Goal: Task Accomplishment & Management: Manage account settings

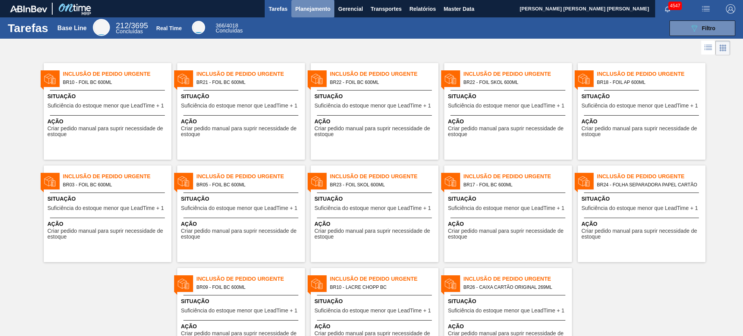
click at [317, 14] on button "Planejamento" at bounding box center [312, 8] width 43 height 17
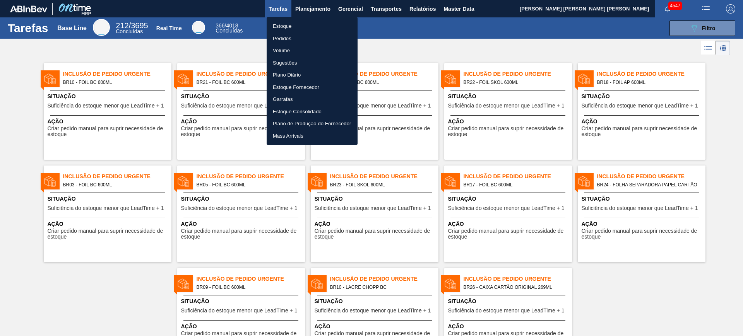
click at [293, 30] on li "Estoque" at bounding box center [312, 26] width 91 height 12
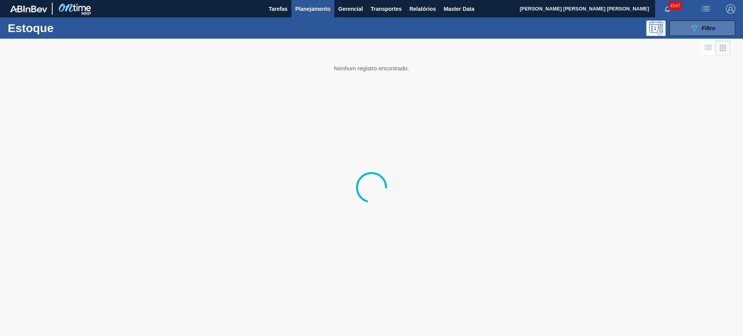
click at [693, 27] on icon "089F7B8B-B2A5-4AFE-B5C0-19BA573D28AC" at bounding box center [694, 28] width 9 height 9
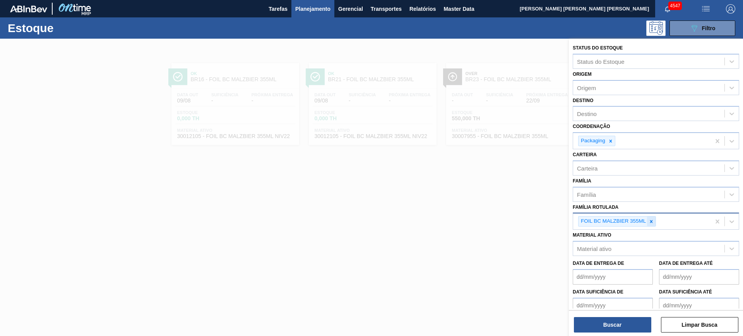
click at [652, 222] on icon at bounding box center [651, 221] width 3 height 3
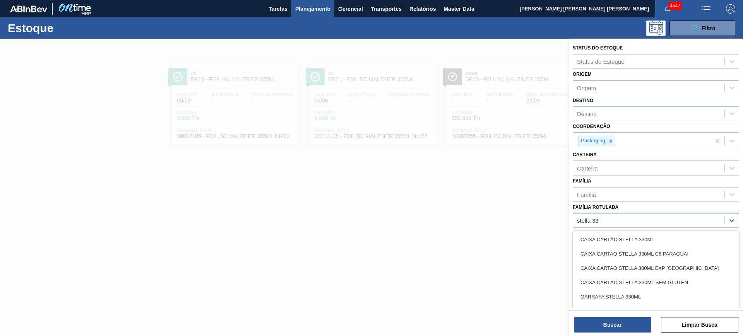
type Rotulada "stella 330"
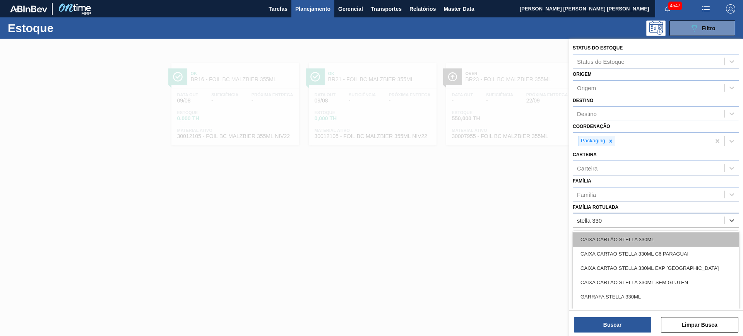
click at [661, 236] on div "CAIXA CARTÃO STELLA 330ML" at bounding box center [656, 240] width 166 height 14
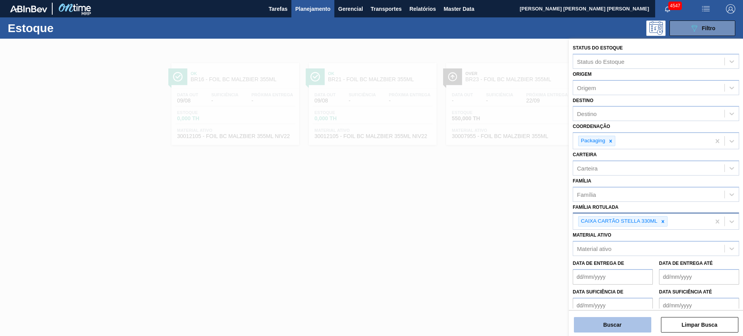
click at [633, 326] on button "Buscar" at bounding box center [612, 324] width 77 height 15
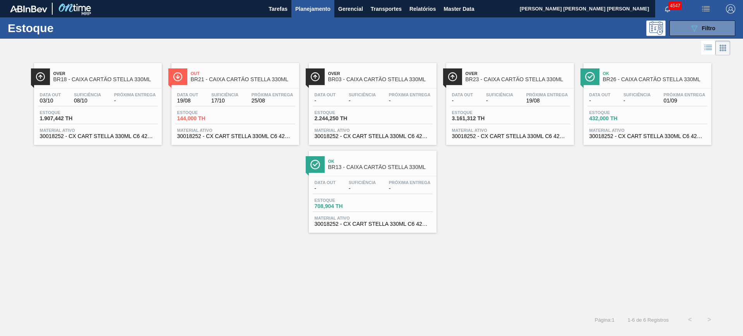
click at [322, 3] on button "Planejamento" at bounding box center [312, 8] width 43 height 17
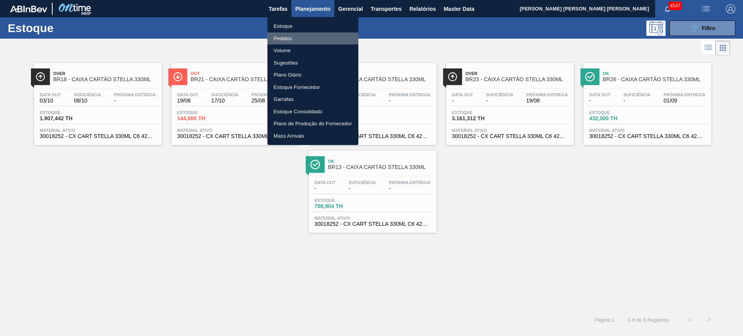
click at [301, 39] on li "Pedidos" at bounding box center [312, 39] width 91 height 12
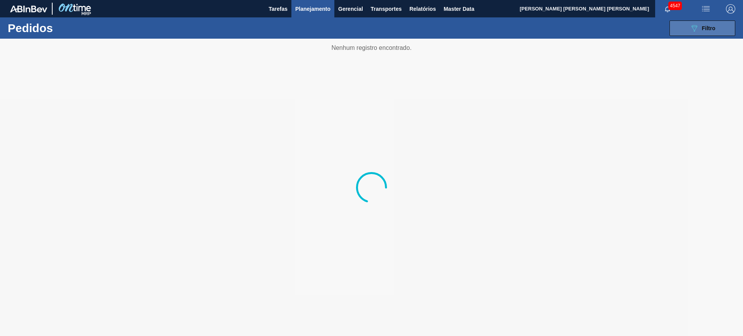
click at [692, 29] on icon "089F7B8B-B2A5-4AFE-B5C0-19BA573D28AC" at bounding box center [694, 28] width 9 height 9
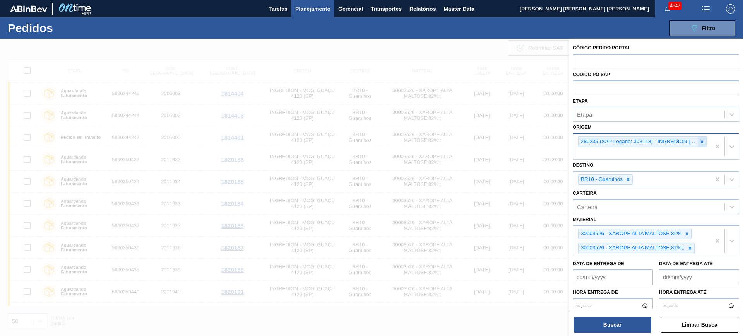
click at [699, 143] on icon at bounding box center [701, 141] width 5 height 5
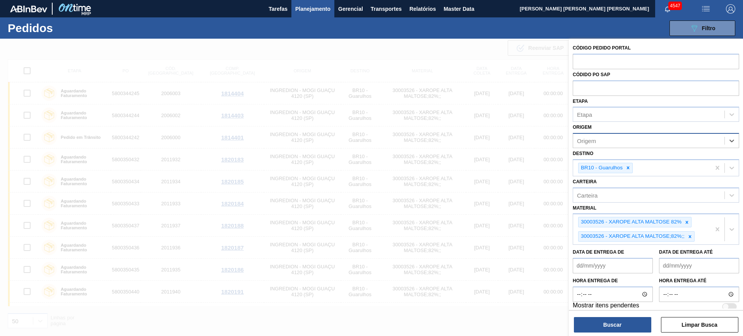
click at [454, 139] on div at bounding box center [371, 207] width 743 height 336
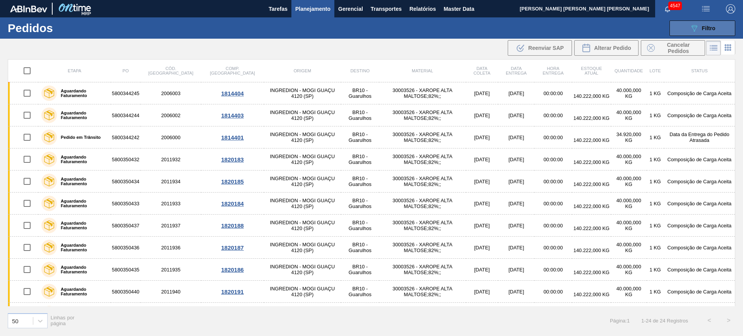
click at [722, 25] on button "089F7B8B-B2A5-4AFE-B5C0-19BA573D28AC Filtro" at bounding box center [702, 28] width 66 height 15
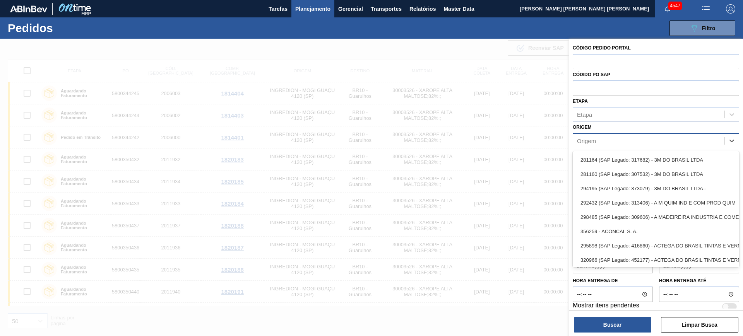
click at [637, 142] on div "Origem" at bounding box center [648, 140] width 151 height 11
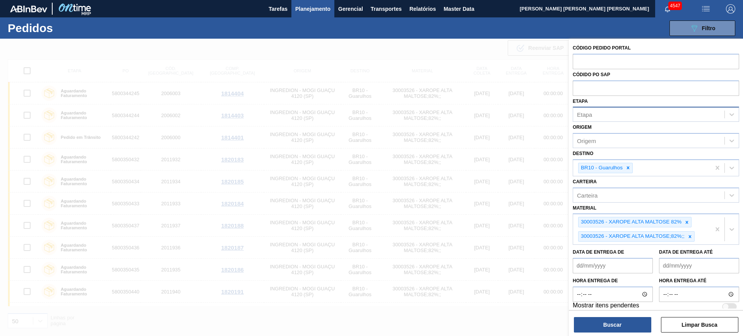
click at [589, 114] on div "Etapa" at bounding box center [584, 114] width 15 height 7
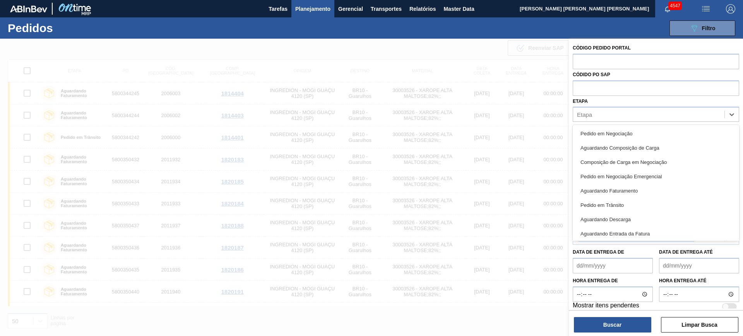
click at [605, 99] on div "Etapa option Pedido em Negociação focused, 1 of 15. 15 results available. Use U…" at bounding box center [656, 109] width 166 height 26
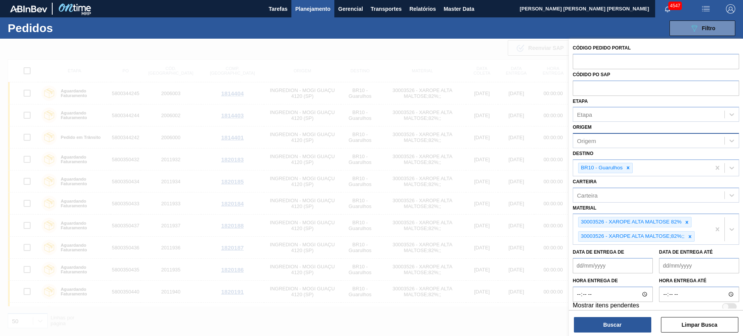
click at [614, 139] on div "Origem" at bounding box center [648, 140] width 151 height 11
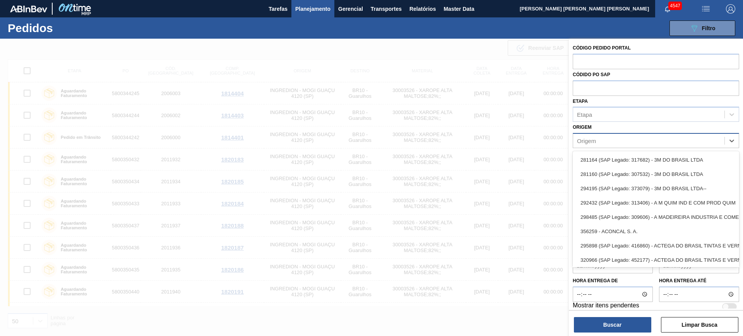
paste input "303118"
type input "303118"
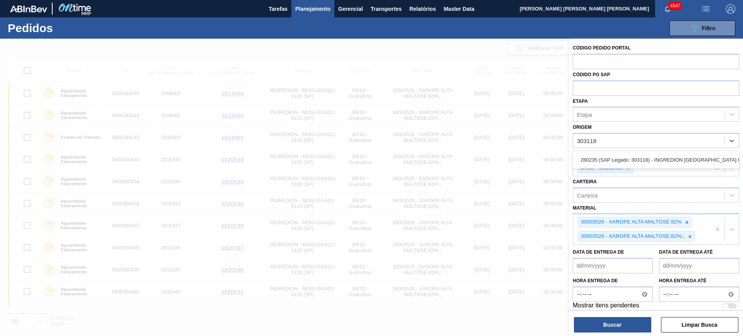
click at [620, 159] on div "280235 (SAP Legado: 303118) - INGREDION BRASIL INGREDIENTES" at bounding box center [656, 160] width 166 height 14
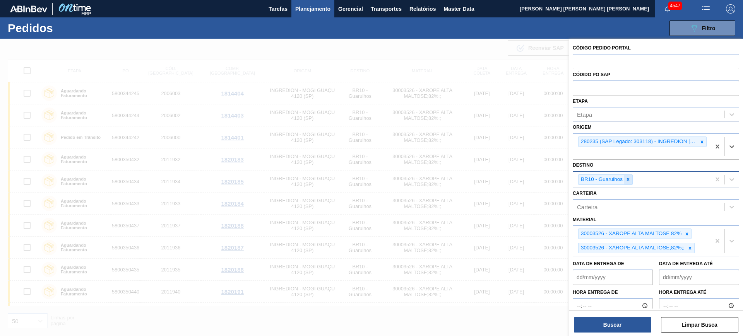
click at [631, 182] on div at bounding box center [628, 180] width 9 height 10
type input "viam"
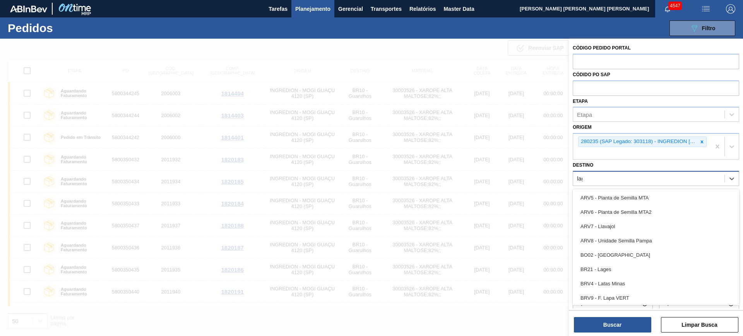
type input "lage"
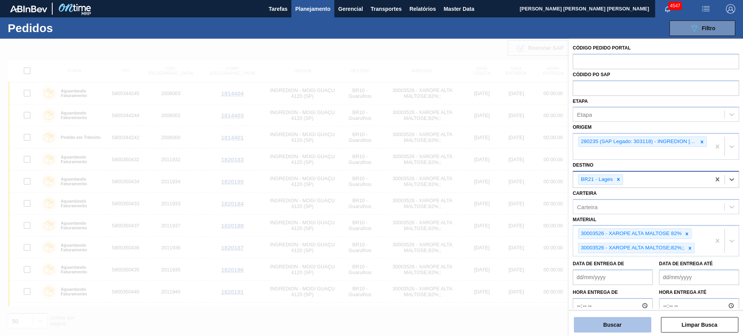
click at [628, 320] on button "Buscar" at bounding box center [612, 324] width 77 height 15
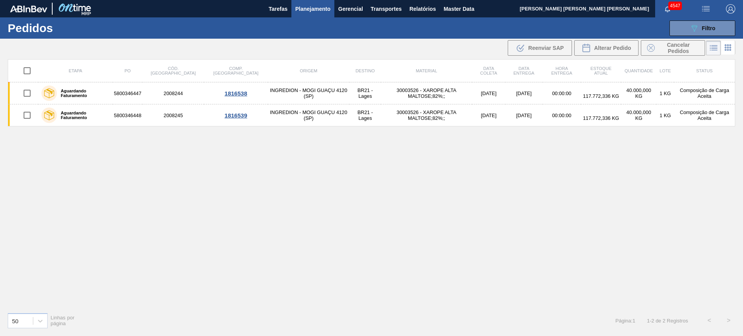
click at [312, 10] on span "Planejamento" at bounding box center [312, 8] width 35 height 9
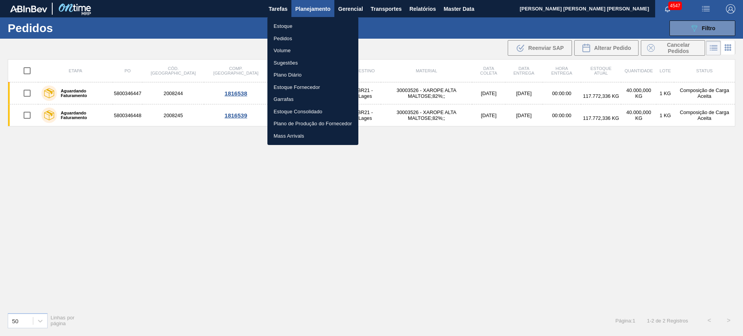
click at [296, 24] on li "Estoque" at bounding box center [312, 26] width 91 height 12
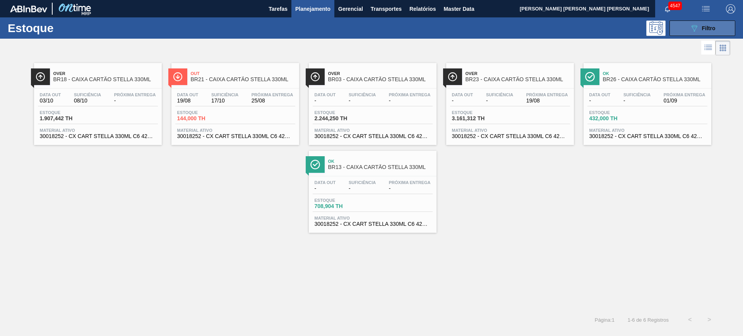
click at [685, 32] on button "089F7B8B-B2A5-4AFE-B5C0-19BA573D28AC Filtro" at bounding box center [702, 28] width 66 height 15
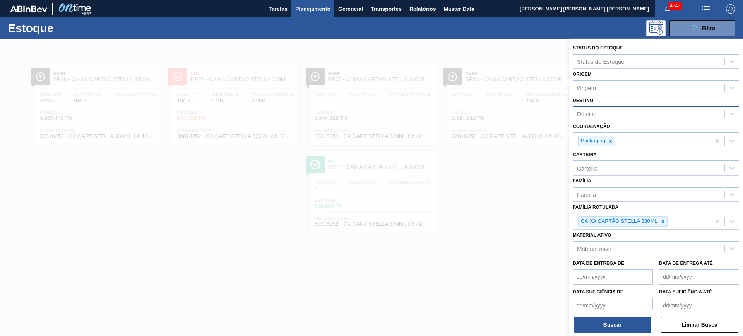
click at [642, 119] on div "Destino" at bounding box center [648, 113] width 151 height 11
type input "jund"
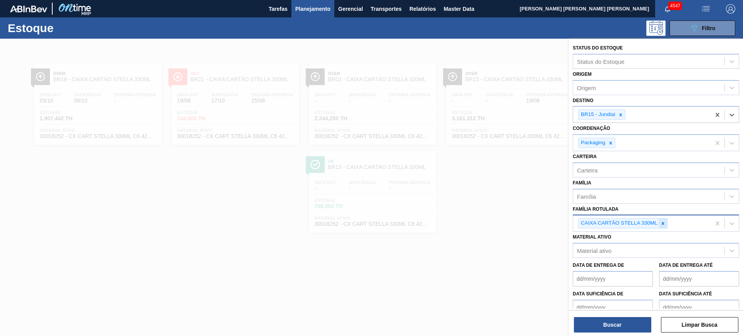
click at [664, 222] on icon at bounding box center [662, 223] width 5 height 5
click at [623, 169] on div "Carteira" at bounding box center [648, 169] width 151 height 11
type input "bag"
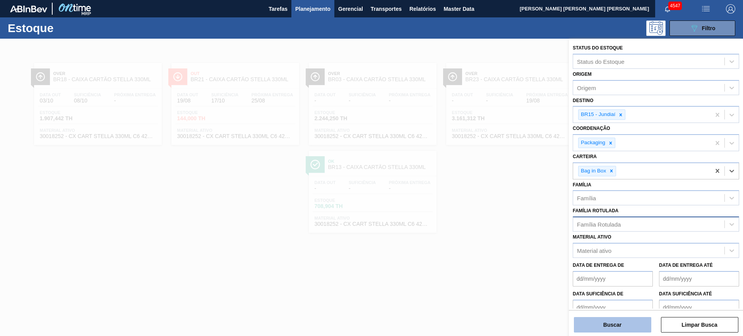
click at [620, 326] on button "Buscar" at bounding box center [612, 324] width 77 height 15
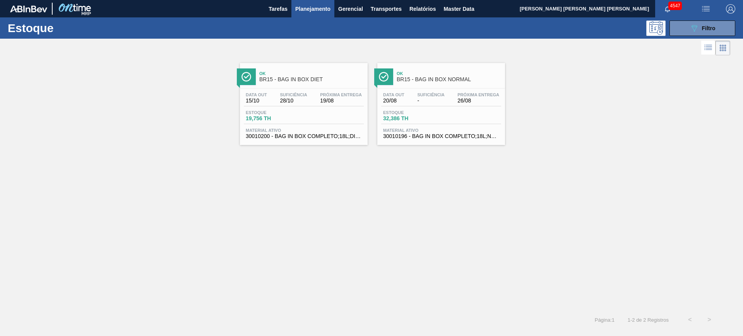
click at [322, 11] on span "Planejamento" at bounding box center [312, 8] width 35 height 9
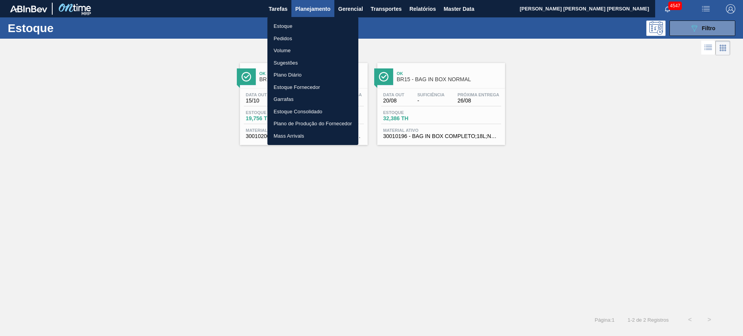
click at [301, 37] on li "Pedidos" at bounding box center [312, 39] width 91 height 12
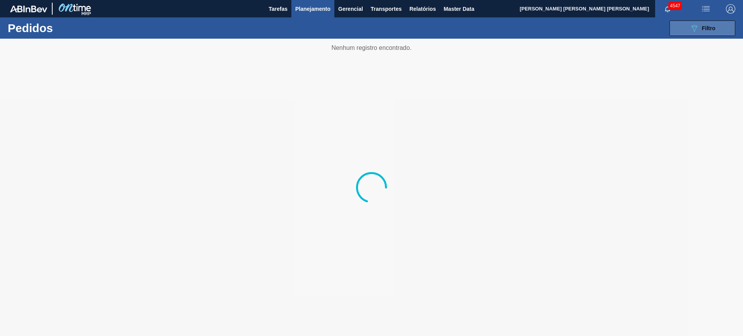
click at [695, 30] on icon at bounding box center [694, 28] width 6 height 7
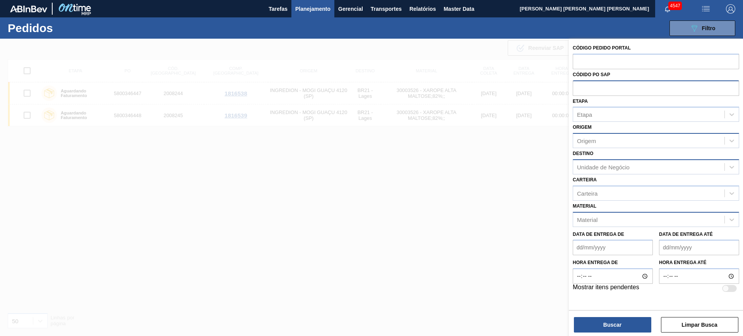
click at [606, 89] on input "text" at bounding box center [656, 87] width 166 height 15
paste input "4501184682"
type input "4501184682"
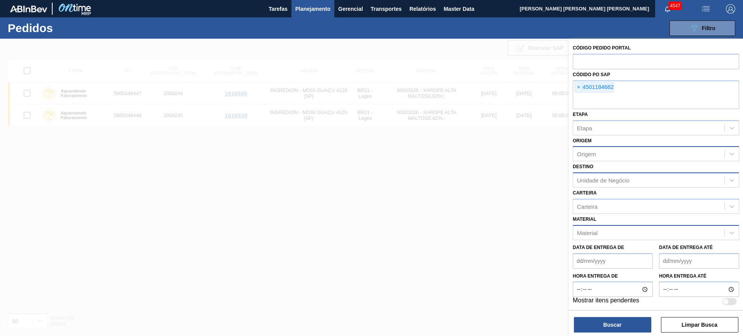
paste input "4501195321"
type input "4501195321"
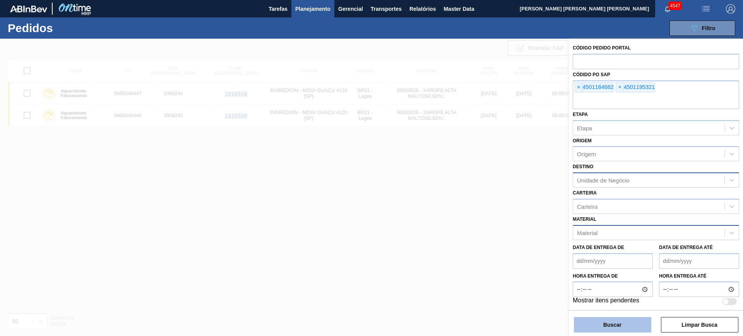
click at [603, 326] on button "Buscar" at bounding box center [612, 324] width 77 height 15
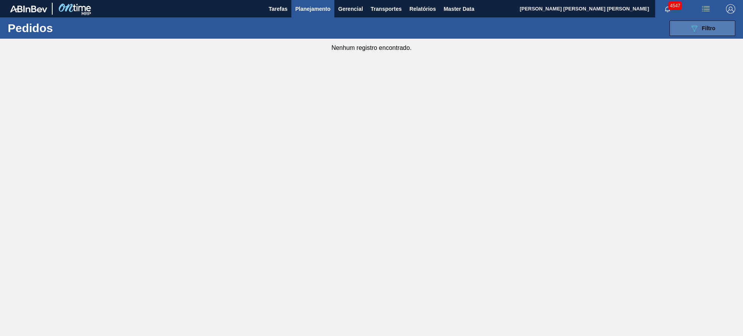
click at [687, 30] on button "089F7B8B-B2A5-4AFE-B5C0-19BA573D28AC Filtro" at bounding box center [702, 28] width 66 height 15
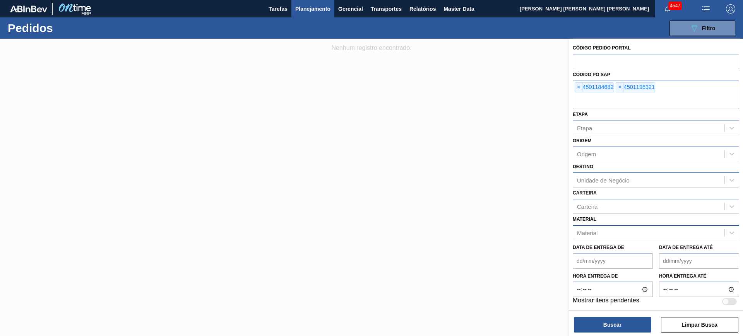
click at [604, 314] on div "Buscar Limpar Busca" at bounding box center [656, 321] width 174 height 22
click at [606, 320] on button "Buscar" at bounding box center [612, 324] width 77 height 15
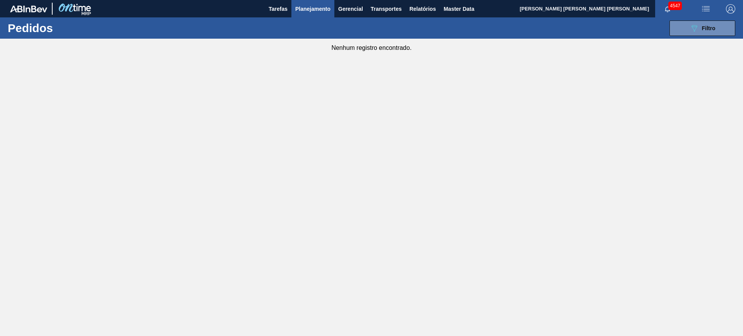
click at [301, 13] on button "Planejamento" at bounding box center [312, 8] width 43 height 17
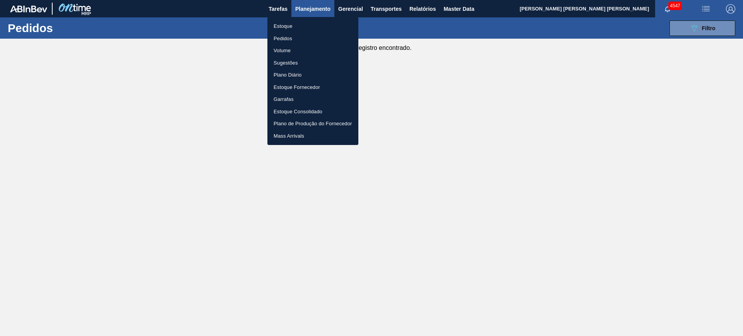
click at [291, 24] on li "Estoque" at bounding box center [312, 26] width 91 height 12
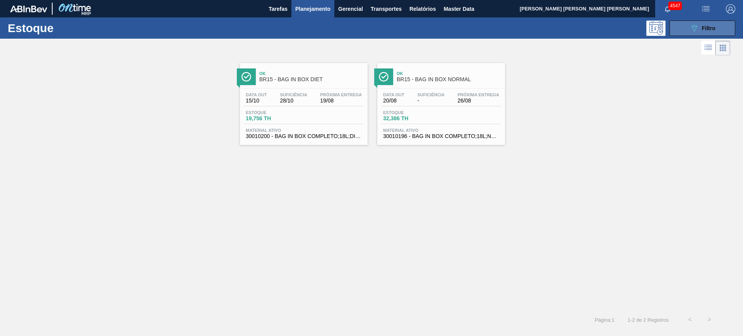
click at [699, 34] on button "089F7B8B-B2A5-4AFE-B5C0-19BA573D28AC Filtro" at bounding box center [702, 28] width 66 height 15
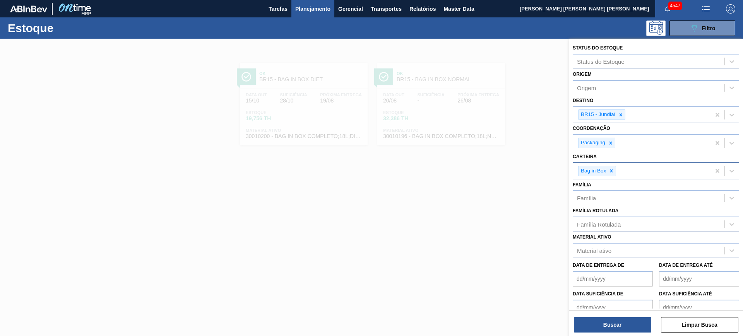
click at [612, 167] on div at bounding box center [611, 171] width 9 height 10
click at [627, 116] on input "Destino" at bounding box center [627, 114] width 1 height 7
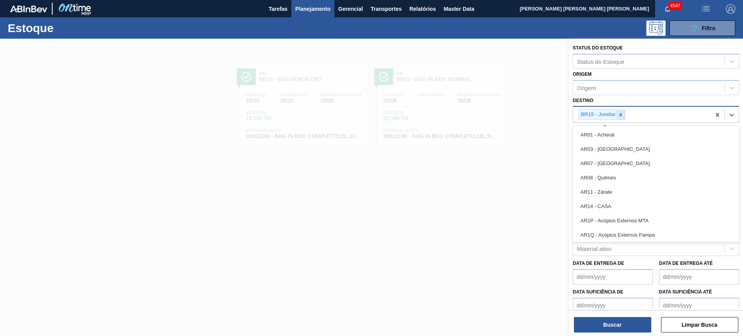
click at [621, 116] on icon at bounding box center [620, 114] width 5 height 5
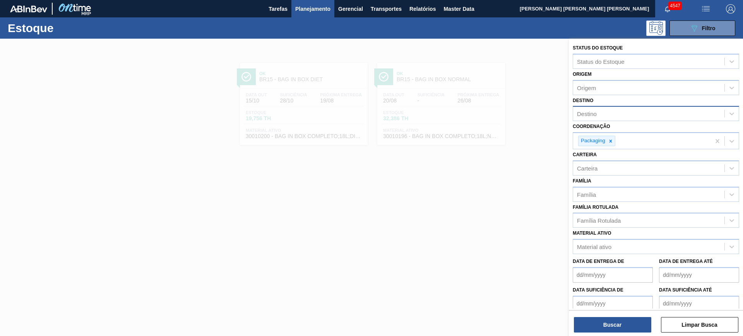
click at [615, 100] on div "Destino Destino" at bounding box center [656, 108] width 166 height 26
click at [610, 250] on div "Material ativo" at bounding box center [594, 247] width 34 height 7
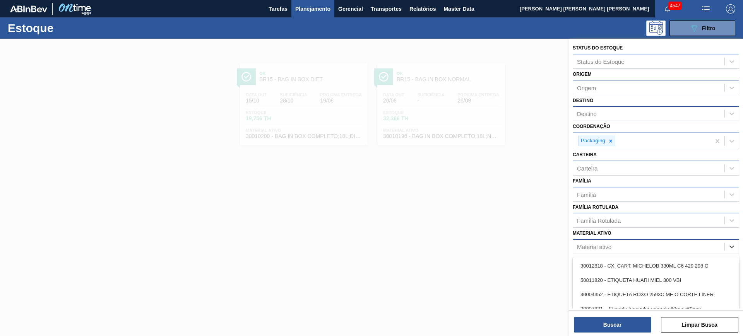
paste ativo "50757098"
type ativo "50757098"
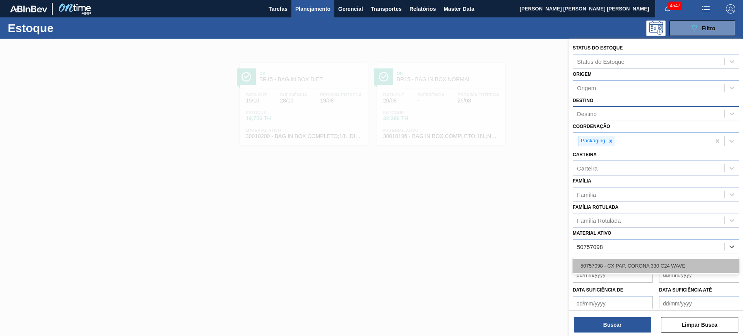
click at [610, 264] on div "50757098 - CX PAP. CORONA 330 C24 WAVE" at bounding box center [656, 266] width 166 height 14
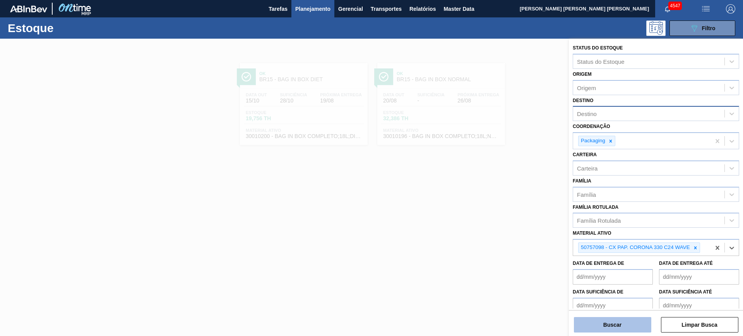
click at [615, 328] on button "Buscar" at bounding box center [612, 324] width 77 height 15
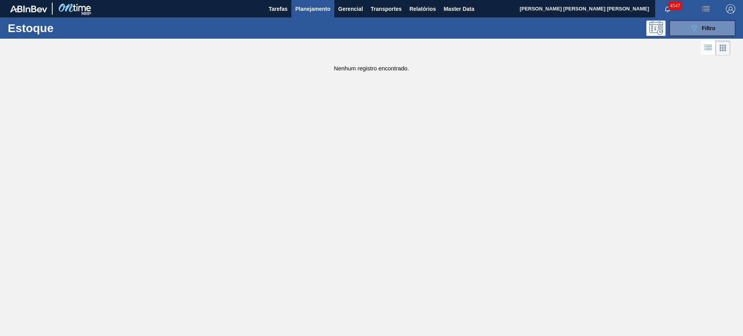
click at [690, 36] on div "Estoque 089F7B8B-B2A5-4AFE-B5C0-19BA573D28AC Filtro" at bounding box center [371, 27] width 743 height 21
click at [687, 32] on button "089F7B8B-B2A5-4AFE-B5C0-19BA573D28AC Filtro" at bounding box center [702, 28] width 66 height 15
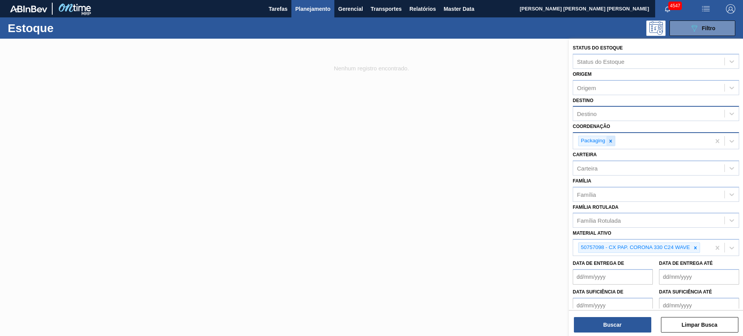
click at [611, 144] on div at bounding box center [610, 141] width 9 height 10
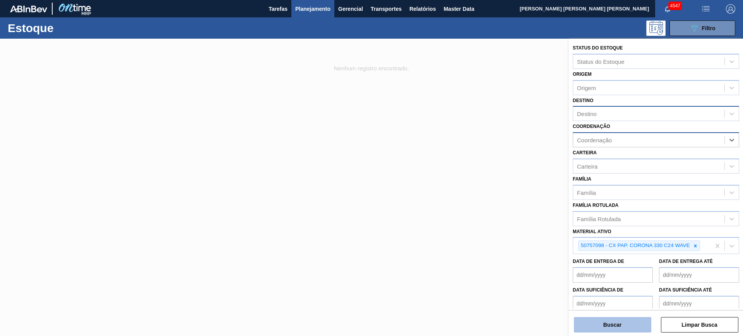
click at [637, 327] on button "Buscar" at bounding box center [612, 324] width 77 height 15
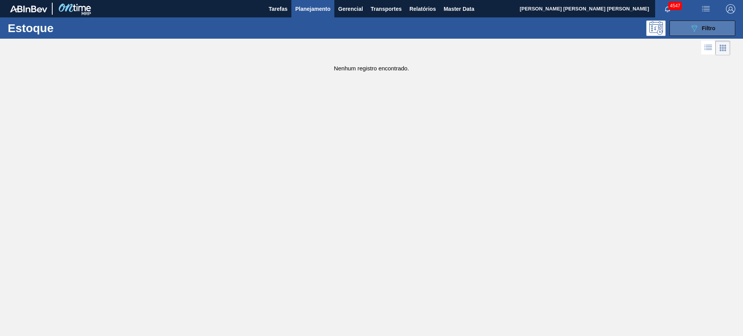
click at [709, 26] on span "Filtro" at bounding box center [709, 28] width 14 height 6
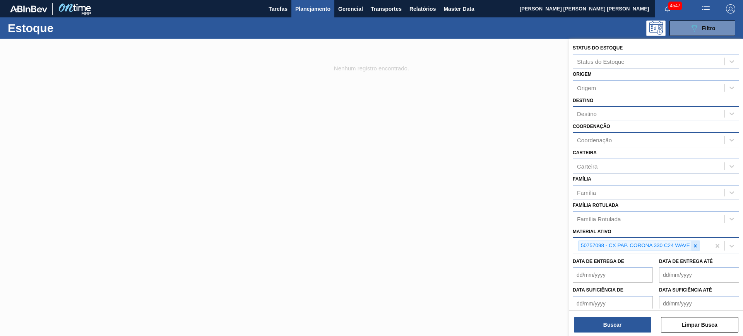
click at [692, 244] on div at bounding box center [695, 246] width 9 height 10
type ativo "caixa papelão coro"
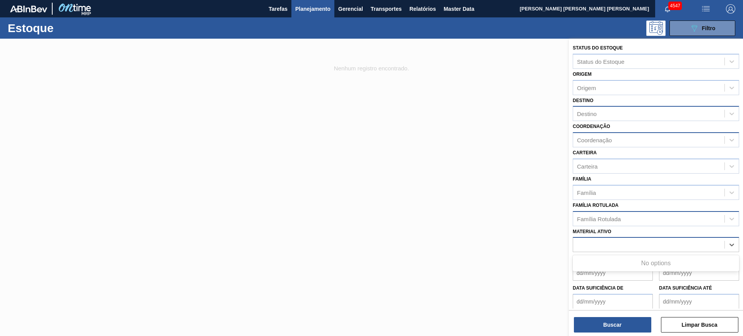
click at [635, 216] on div "Família Rotulada" at bounding box center [648, 218] width 151 height 11
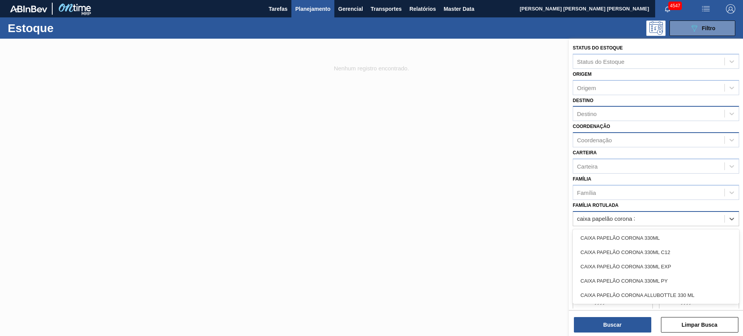
type Rotulada "caixa papelão corona 33"
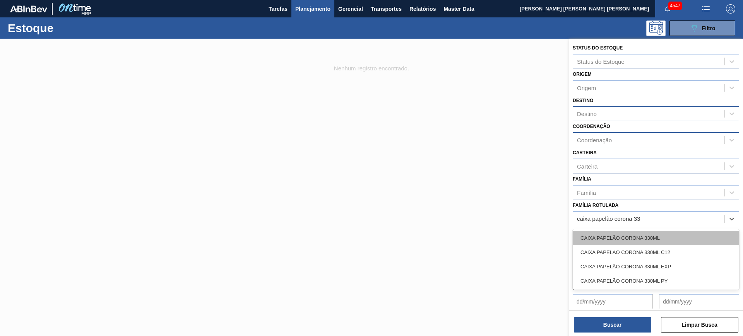
click at [648, 241] on div "CAIXA PAPELÃO CORONA 330ML" at bounding box center [656, 238] width 166 height 14
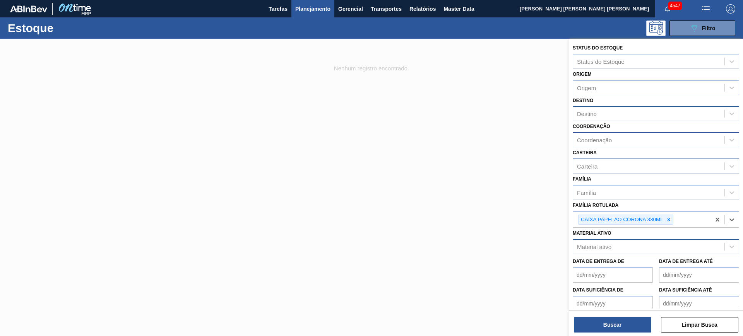
click at [612, 168] on div "Carteira" at bounding box center [648, 166] width 151 height 11
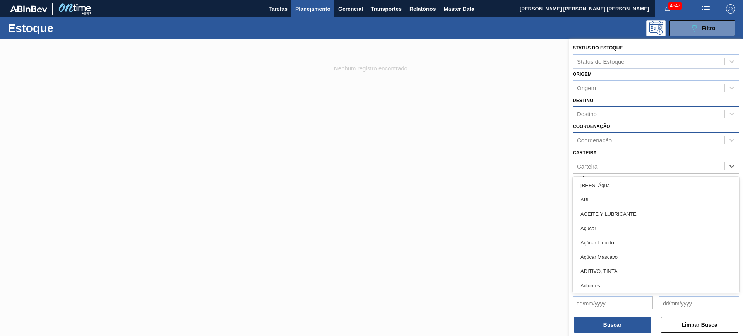
click at [604, 147] on div "Status do Estoque Status do Estoque Origem Origem Destino Destino Coordenação C…" at bounding box center [656, 191] width 174 height 305
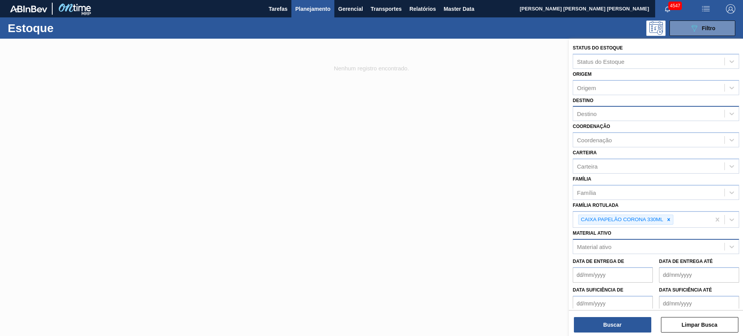
click at [603, 145] on div "Coordenação" at bounding box center [648, 140] width 151 height 11
type input "packag"
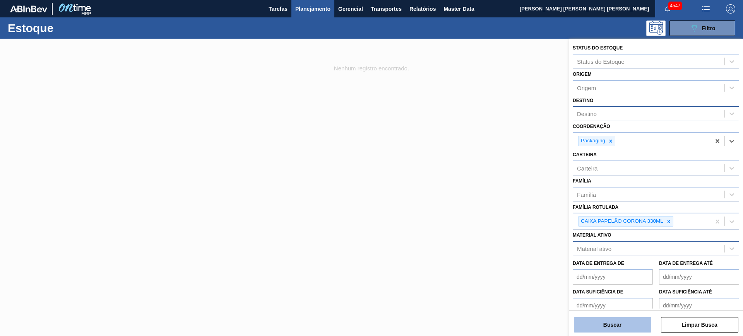
click at [622, 323] on button "Buscar" at bounding box center [612, 324] width 77 height 15
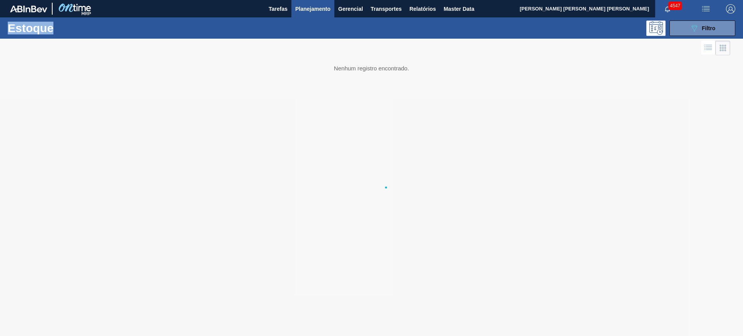
click at [617, 317] on div at bounding box center [371, 188] width 743 height 298
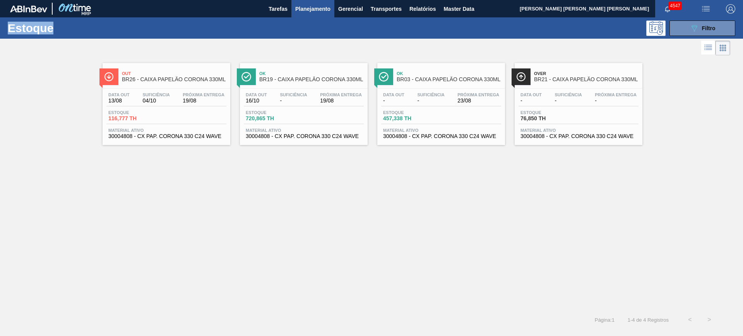
click at [313, 8] on span "Planejamento" at bounding box center [312, 8] width 35 height 9
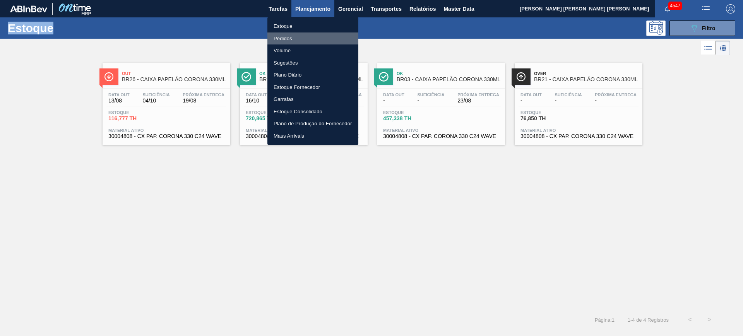
click at [291, 42] on li "Pedidos" at bounding box center [312, 39] width 91 height 12
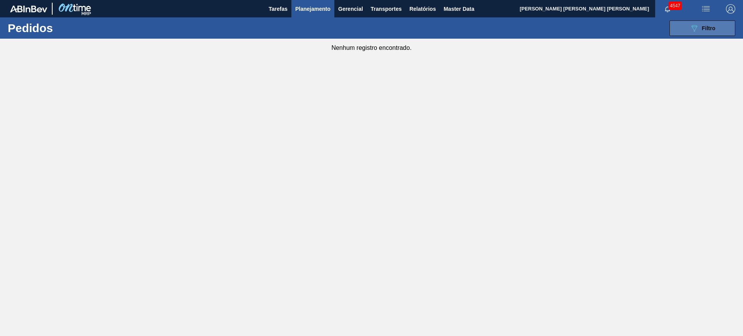
click at [690, 32] on icon "089F7B8B-B2A5-4AFE-B5C0-19BA573D28AC" at bounding box center [694, 28] width 9 height 9
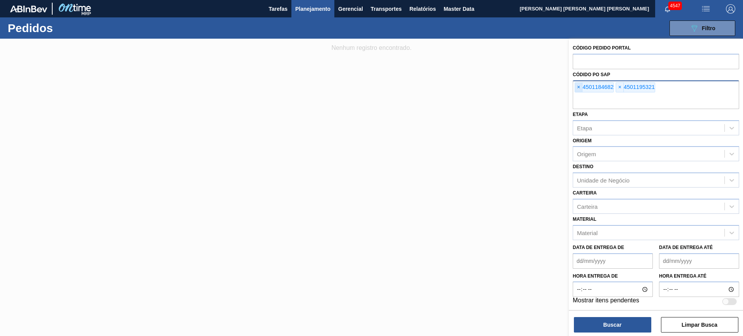
click at [579, 91] on span "×" at bounding box center [578, 87] width 7 height 9
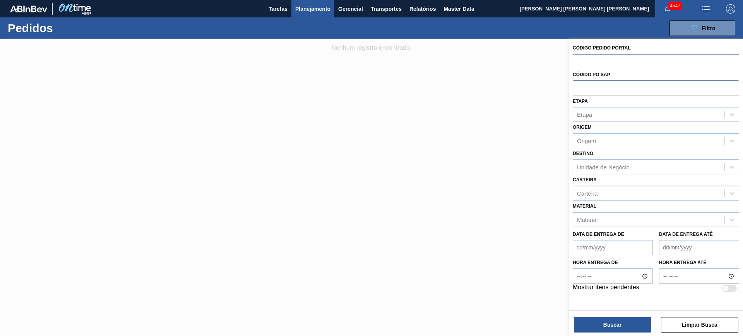
click at [589, 58] on input "text" at bounding box center [656, 61] width 166 height 15
paste input "1994356"
type input "1994356"
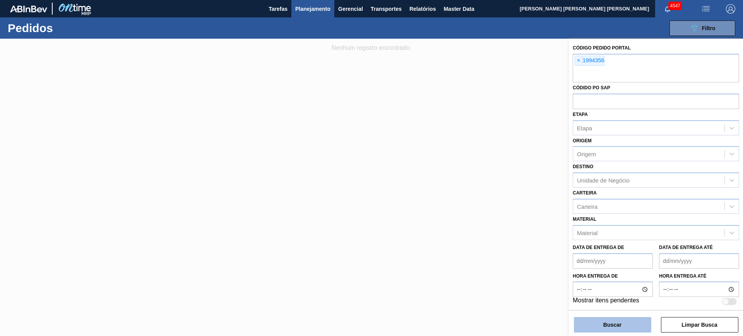
click at [611, 324] on button "Buscar" at bounding box center [612, 324] width 77 height 15
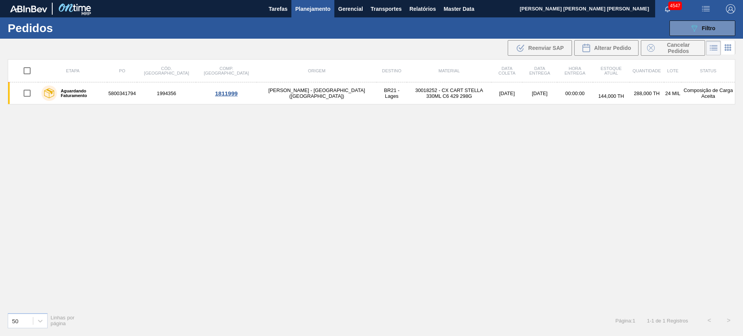
click at [312, 11] on span "Planejamento" at bounding box center [312, 8] width 35 height 9
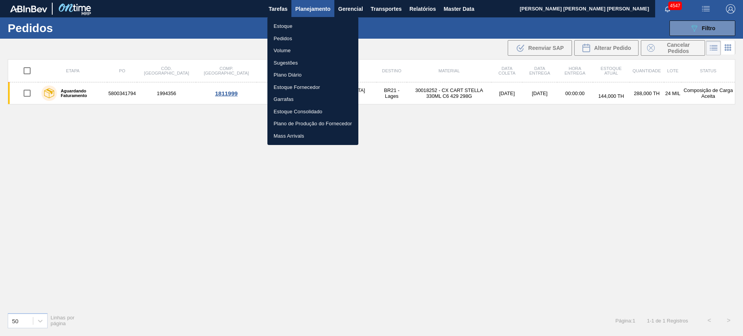
click at [306, 24] on li "Estoque" at bounding box center [312, 26] width 91 height 12
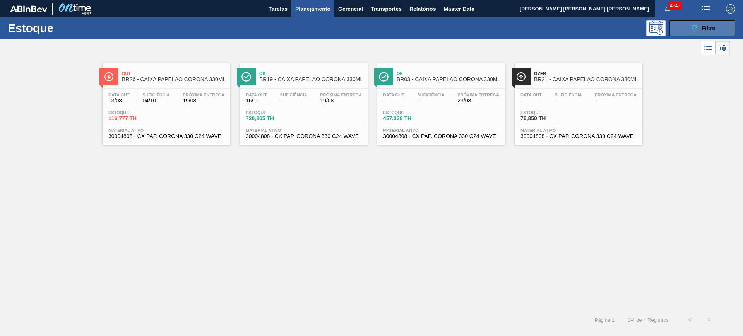
click at [691, 31] on icon "089F7B8B-B2A5-4AFE-B5C0-19BA573D28AC" at bounding box center [694, 28] width 9 height 9
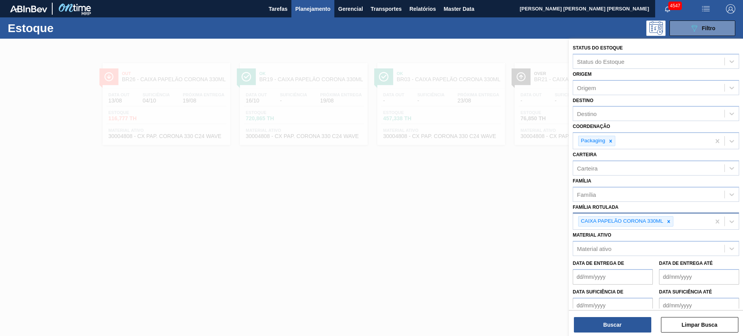
click at [666, 219] on div at bounding box center [668, 222] width 9 height 10
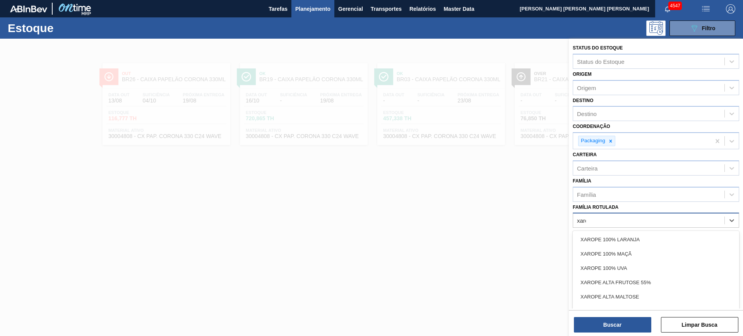
type Rotulada "xarope"
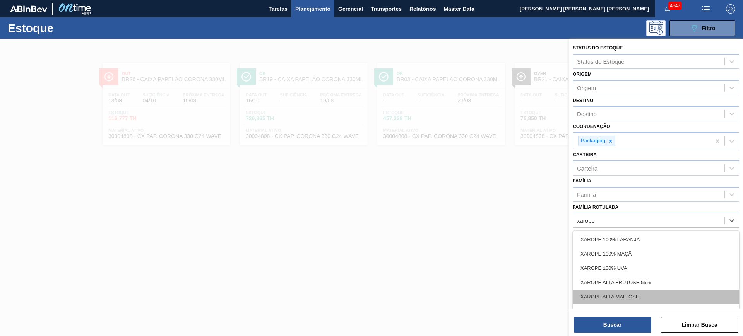
click at [586, 290] on div "XAROPE ALTA MALTOSE" at bounding box center [656, 297] width 166 height 14
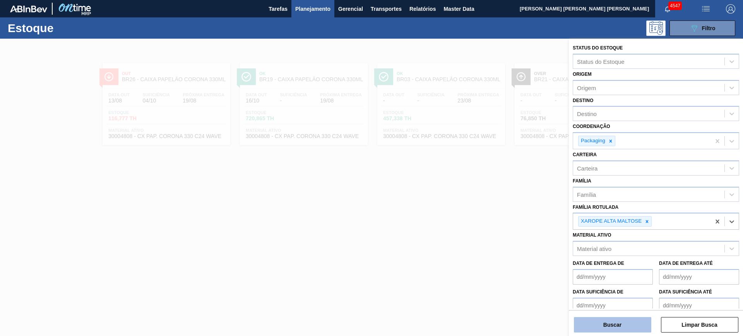
click at [625, 330] on button "Buscar" at bounding box center [612, 324] width 77 height 15
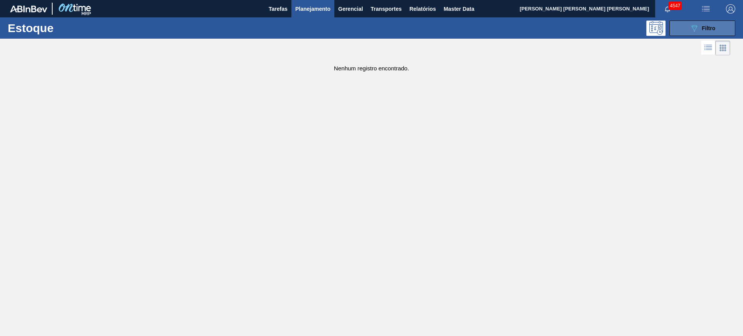
click at [677, 26] on button "089F7B8B-B2A5-4AFE-B5C0-19BA573D28AC Filtro" at bounding box center [702, 28] width 66 height 15
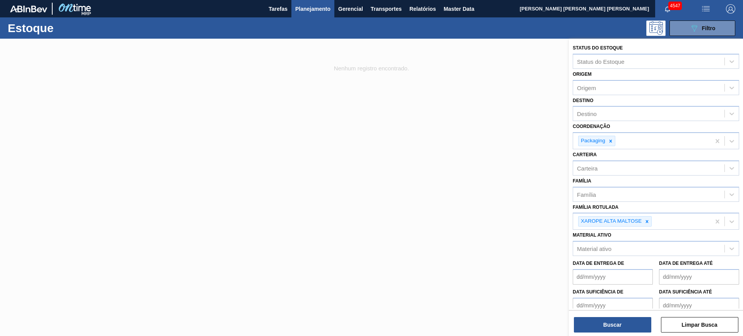
drag, startPoint x: 613, startPoint y: 143, endPoint x: 608, endPoint y: 148, distance: 7.7
click at [613, 143] on icon at bounding box center [610, 141] width 5 height 5
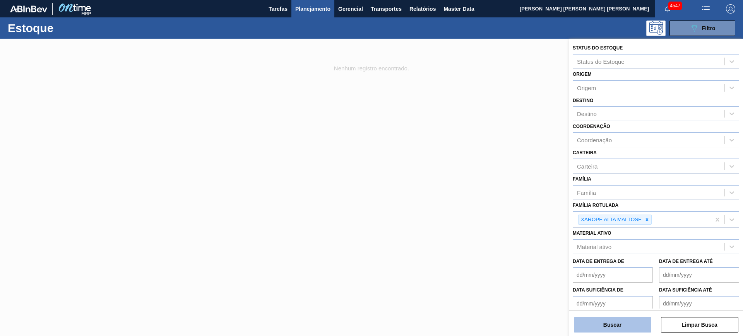
drag, startPoint x: 635, startPoint y: 335, endPoint x: 626, endPoint y: 328, distance: 12.1
click at [632, 335] on div "Status do Estoque Status do Estoque Origem Origem Destino Destino Coordenação C…" at bounding box center [656, 188] width 174 height 299
click at [626, 328] on button "Buscar" at bounding box center [612, 324] width 77 height 15
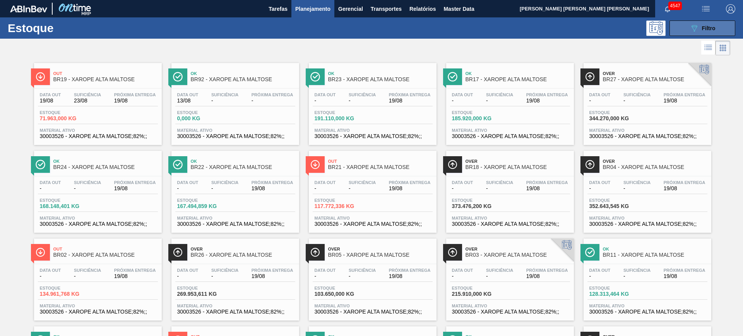
click at [676, 31] on button "089F7B8B-B2A5-4AFE-B5C0-19BA573D28AC Filtro" at bounding box center [702, 28] width 66 height 15
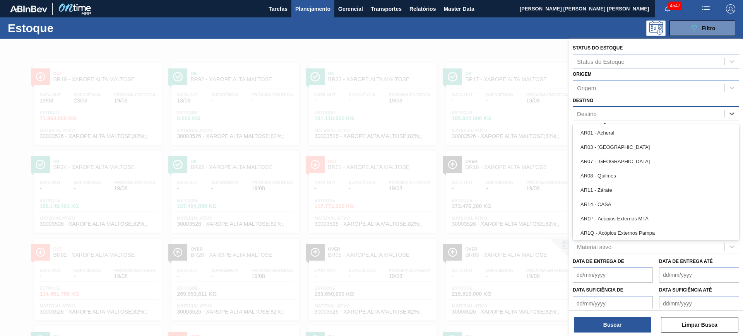
click at [608, 117] on div "Destino" at bounding box center [648, 113] width 151 height 11
type input "tere"
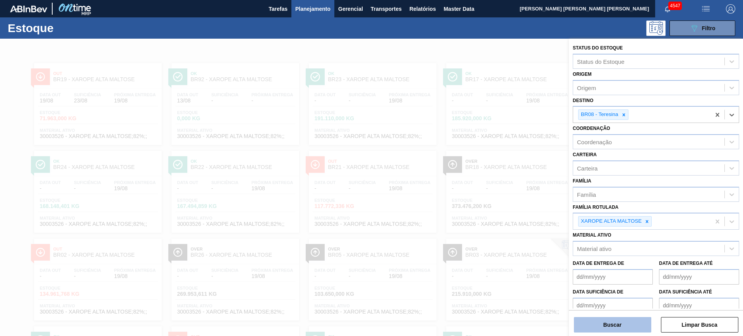
click at [625, 331] on button "Buscar" at bounding box center [612, 324] width 77 height 15
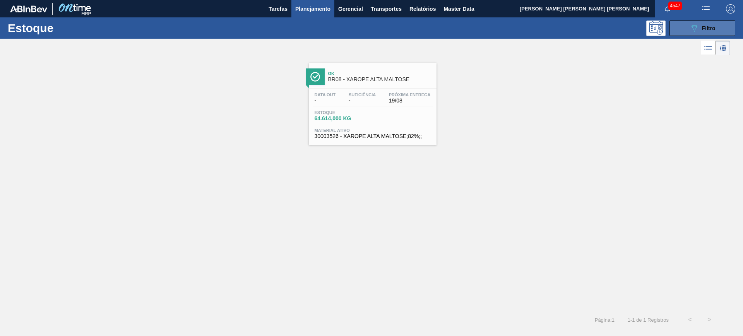
drag, startPoint x: 708, startPoint y: 29, endPoint x: 707, endPoint y: 34, distance: 4.3
click at [708, 29] on span "Filtro" at bounding box center [709, 28] width 14 height 6
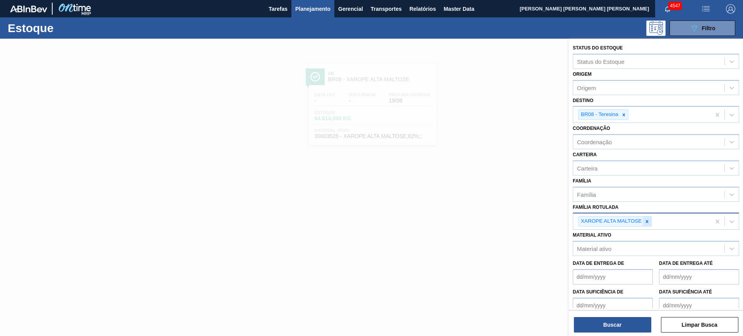
click at [647, 219] on icon at bounding box center [646, 221] width 5 height 5
click at [617, 145] on div "Coordenação" at bounding box center [648, 142] width 151 height 11
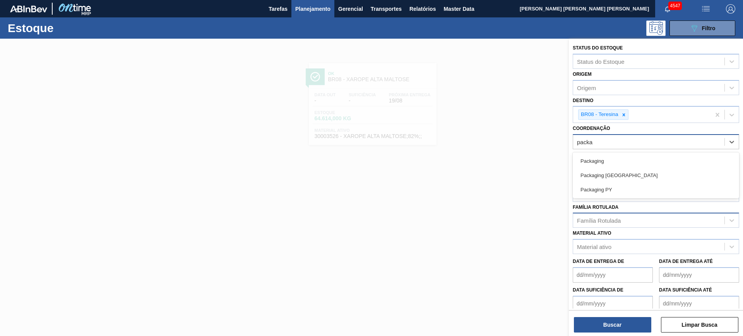
type input "packag"
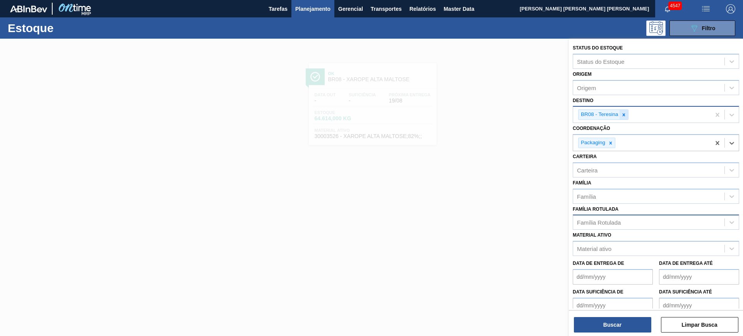
click at [620, 113] on div at bounding box center [624, 115] width 9 height 10
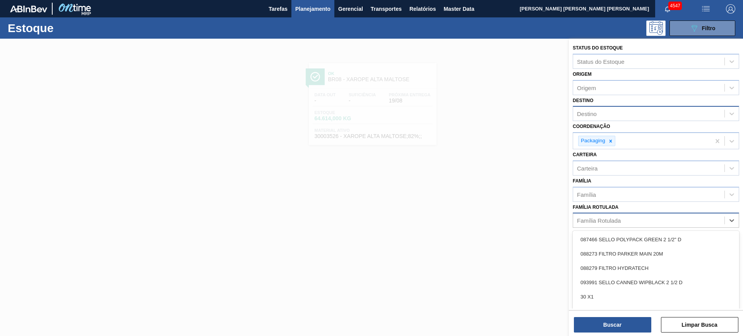
click at [629, 219] on div "Família Rotulada" at bounding box center [648, 220] width 151 height 11
type Rotulada "bandeja p"
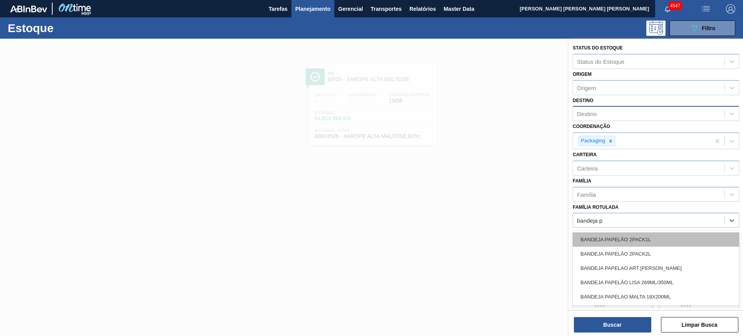
click at [640, 238] on div "BANDEJA PAPELÃO 2PACK1L" at bounding box center [656, 240] width 166 height 14
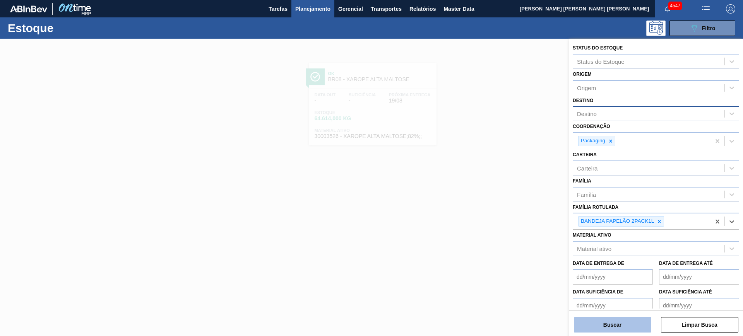
click at [634, 320] on button "Buscar" at bounding box center [612, 324] width 77 height 15
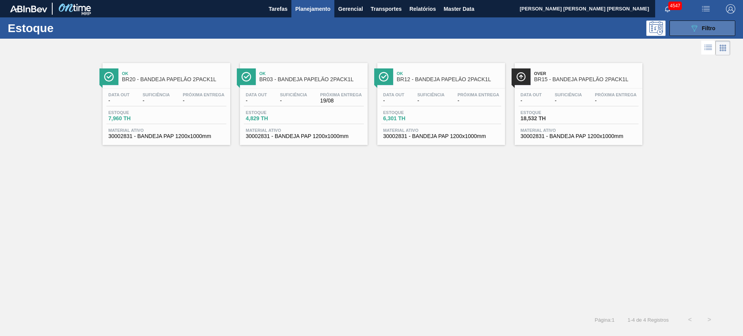
click at [702, 28] on span "Filtro" at bounding box center [709, 28] width 14 height 6
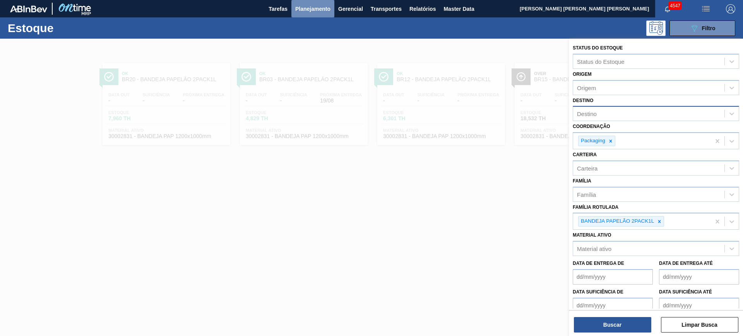
click at [316, 10] on span "Planejamento" at bounding box center [312, 8] width 35 height 9
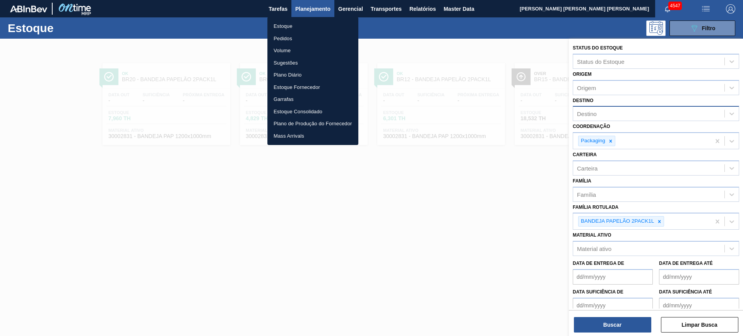
click at [296, 43] on li "Pedidos" at bounding box center [312, 39] width 91 height 12
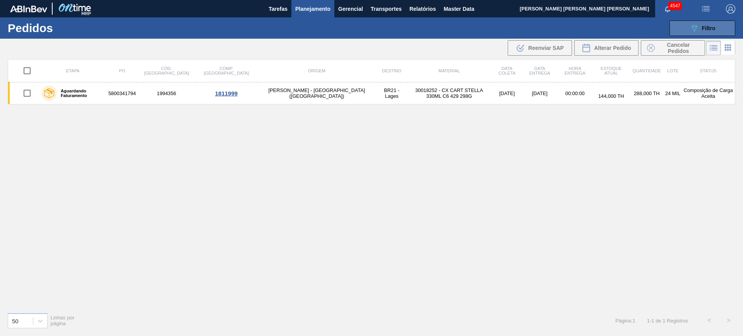
click at [681, 25] on button "089F7B8B-B2A5-4AFE-B5C0-19BA573D28AC Filtro" at bounding box center [702, 28] width 66 height 15
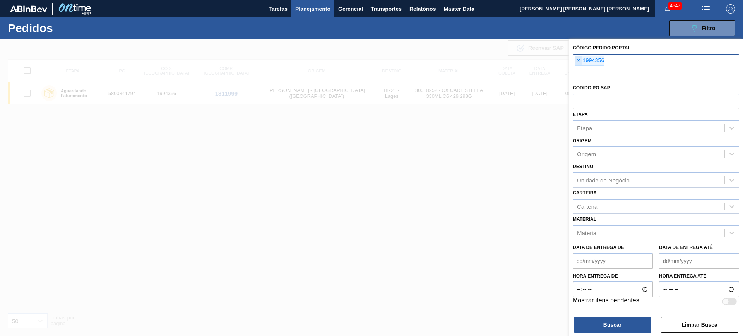
click at [580, 56] on span "×" at bounding box center [578, 60] width 7 height 9
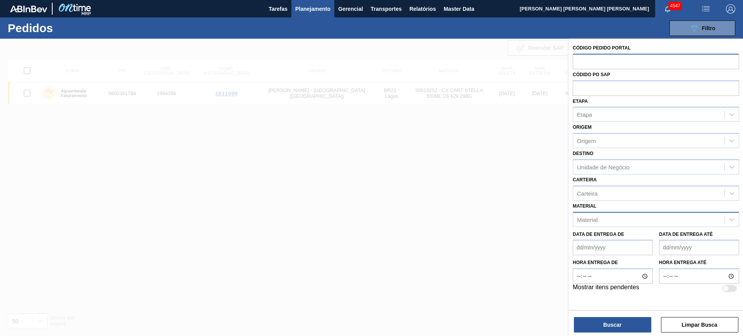
click at [630, 218] on div "Material" at bounding box center [648, 219] width 151 height 11
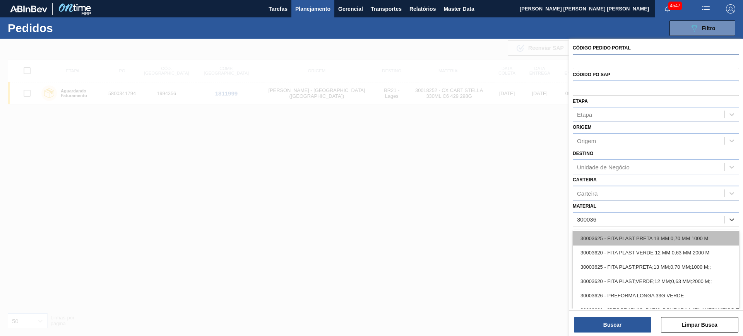
scroll to position [129, 0]
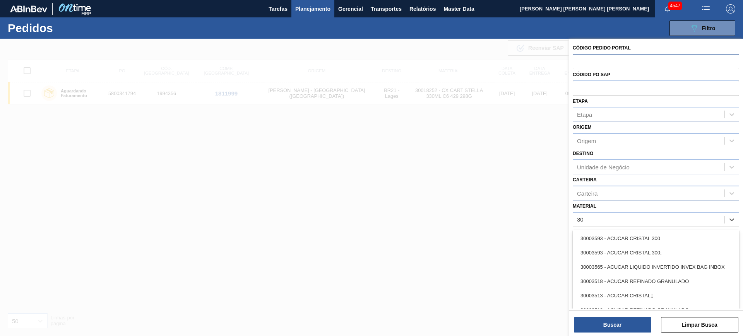
type input "3"
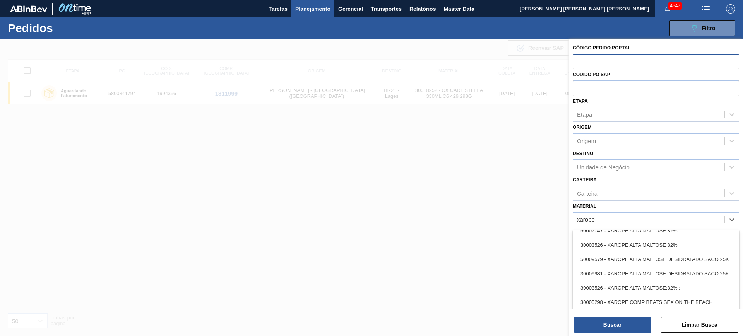
scroll to position [0, 0]
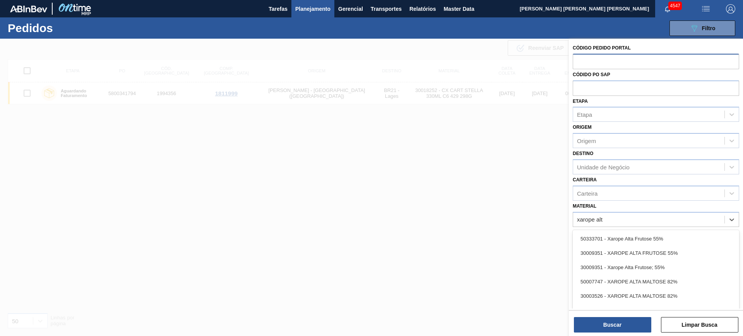
type input "xarope alta"
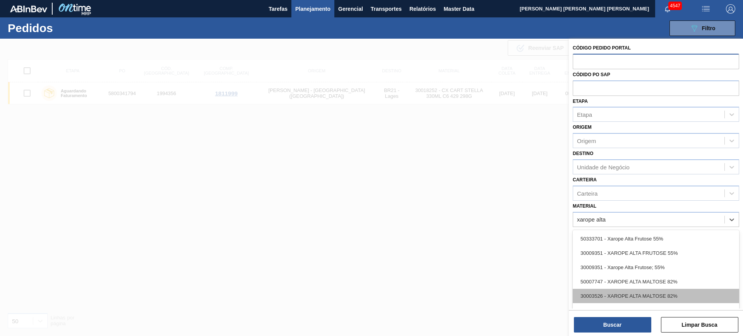
scroll to position [15, 0]
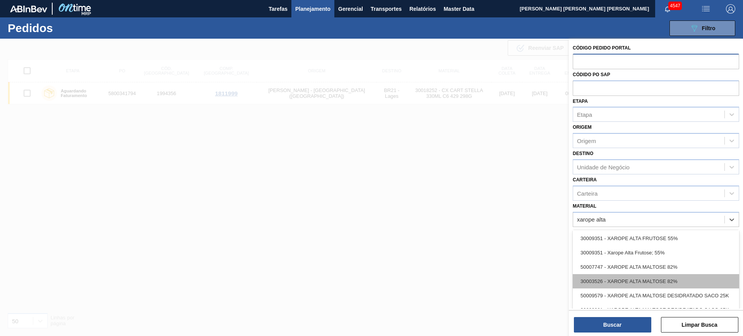
click at [695, 283] on div "30003526 - XAROPE ALTA MALTOSE 82%" at bounding box center [656, 281] width 166 height 14
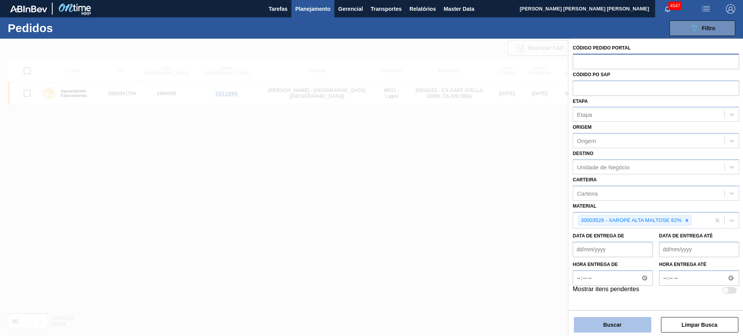
click at [632, 322] on button "Buscar" at bounding box center [612, 324] width 77 height 15
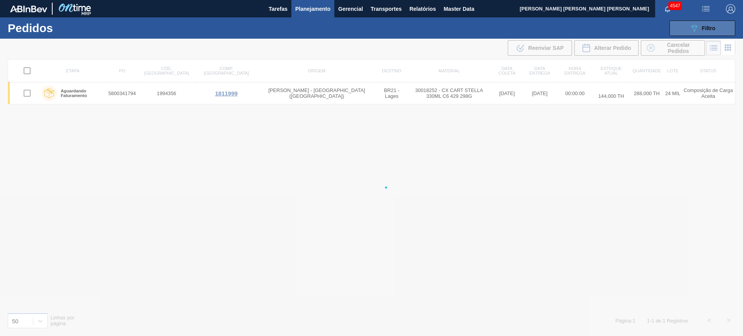
click at [690, 24] on icon "089F7B8B-B2A5-4AFE-B5C0-19BA573D28AC" at bounding box center [694, 28] width 9 height 9
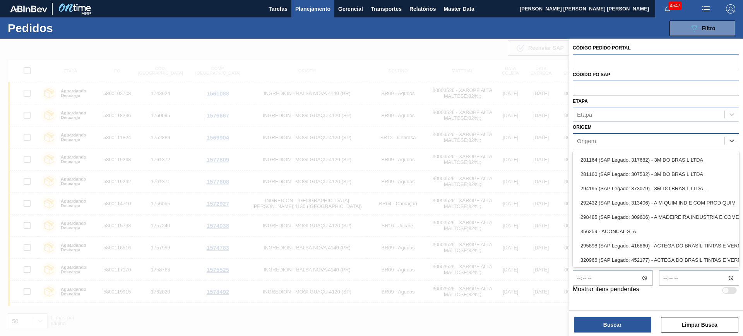
click at [597, 144] on div "Origem" at bounding box center [648, 140] width 151 height 11
type input "c"
paste input "303166"
type input "303166"
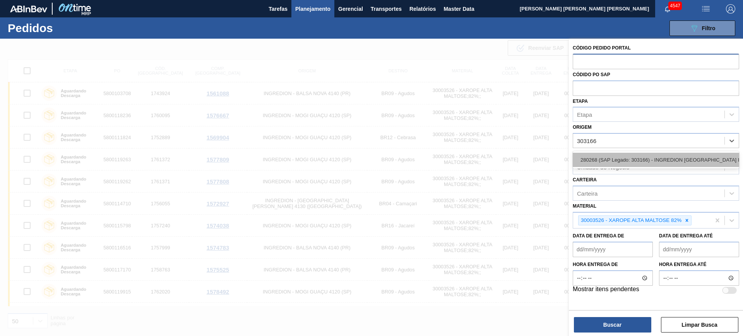
click at [640, 157] on div "280268 (SAP Legado: 303166) - INGREDION BRASIL INGREDIENTES" at bounding box center [656, 160] width 166 height 14
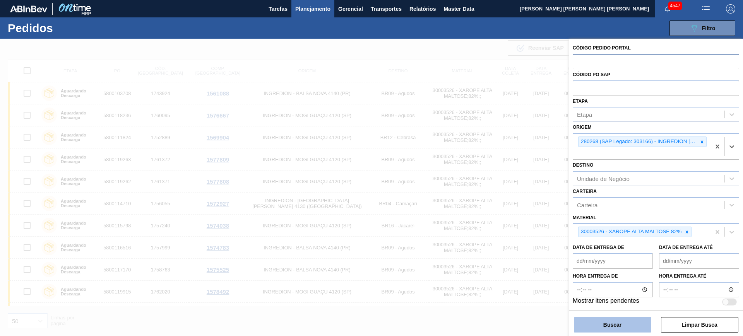
click at [632, 321] on button "Buscar" at bounding box center [612, 324] width 77 height 15
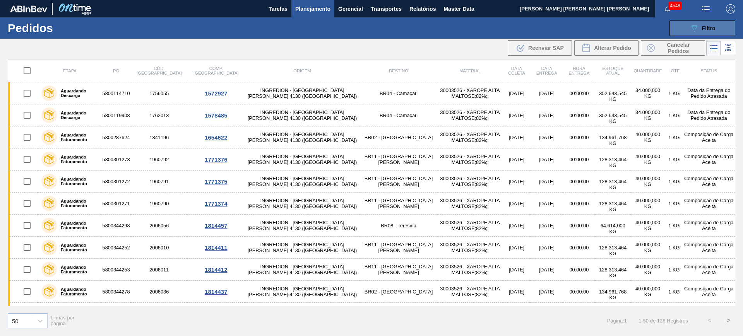
click at [692, 30] on icon "089F7B8B-B2A5-4AFE-B5C0-19BA573D28AC" at bounding box center [694, 28] width 9 height 9
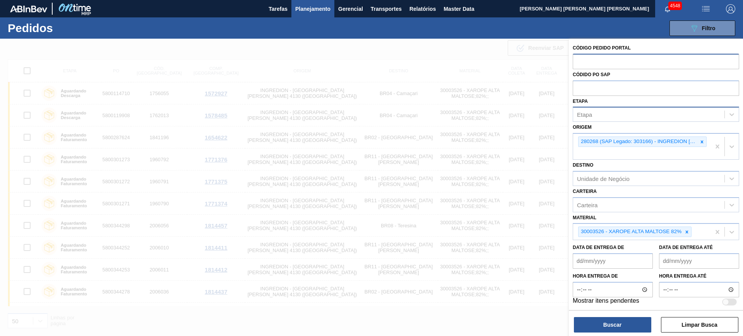
click at [625, 114] on div "Etapa" at bounding box center [648, 114] width 151 height 11
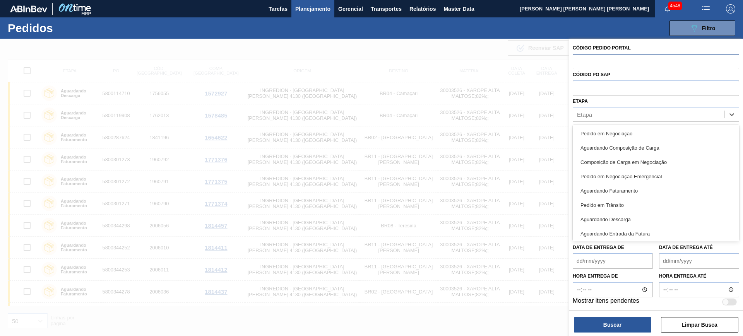
click at [620, 99] on div "Etapa option Pedido em Negociação focused, 1 of 15. 15 results available. Use U…" at bounding box center [656, 109] width 166 height 26
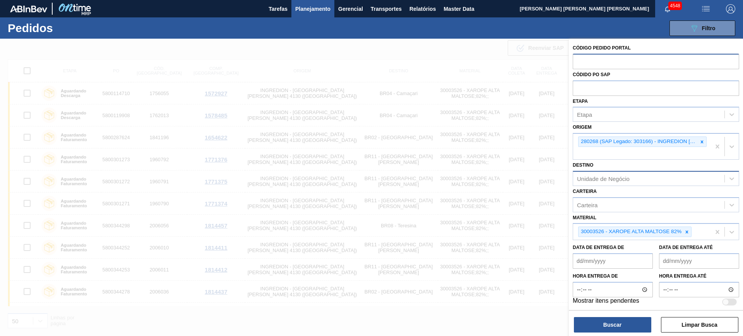
click at [616, 184] on div "Unidade de Negócio" at bounding box center [648, 178] width 151 height 11
type input "teres"
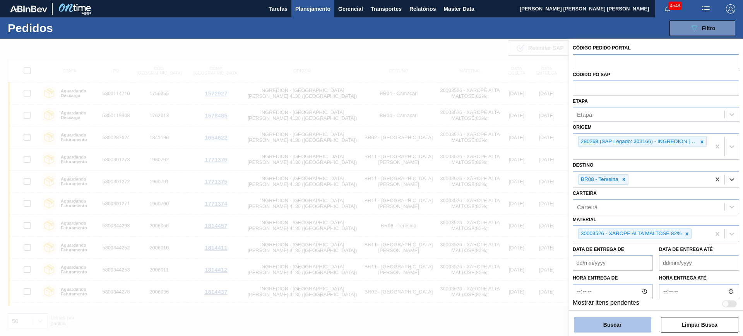
click at [614, 328] on button "Buscar" at bounding box center [612, 324] width 77 height 15
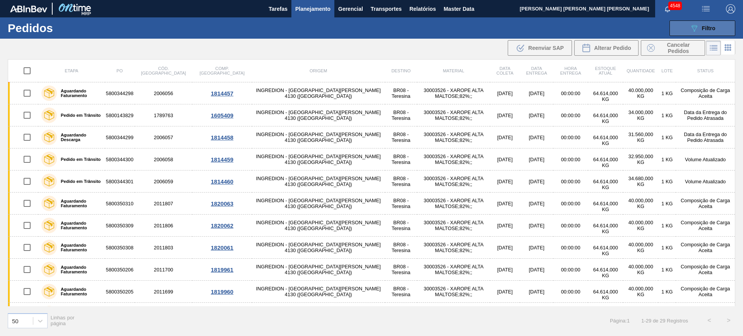
click at [685, 27] on button "089F7B8B-B2A5-4AFE-B5C0-19BA573D28AC Filtro" at bounding box center [702, 28] width 66 height 15
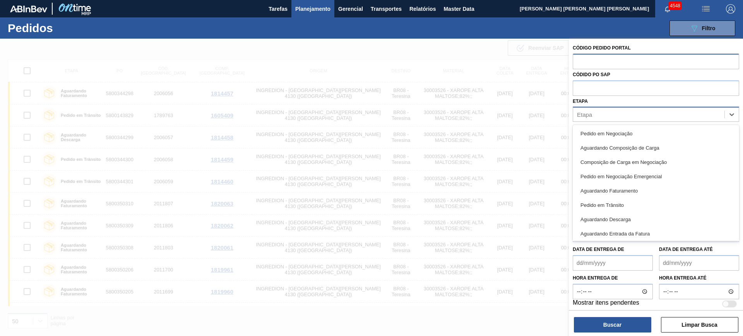
click at [623, 113] on div "Etapa" at bounding box center [648, 114] width 151 height 11
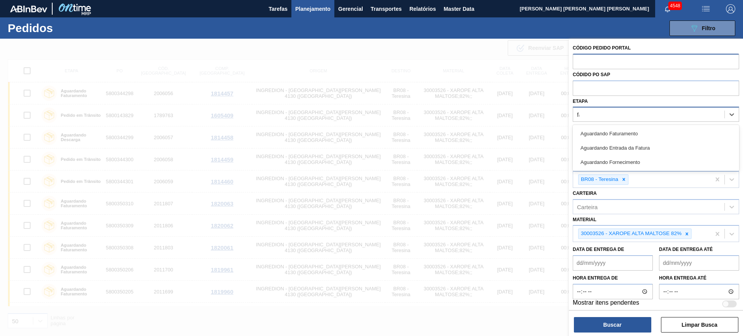
type input "fat"
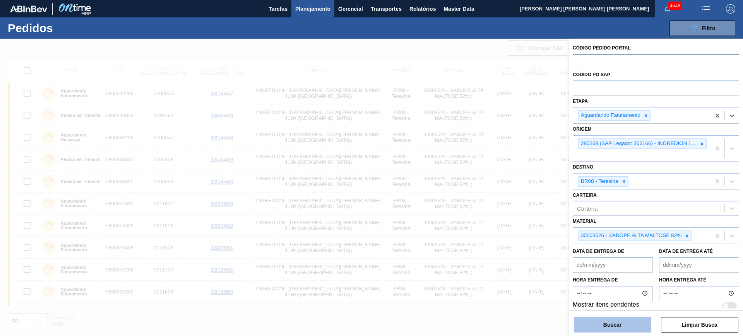
click at [631, 320] on button "Buscar" at bounding box center [612, 324] width 77 height 15
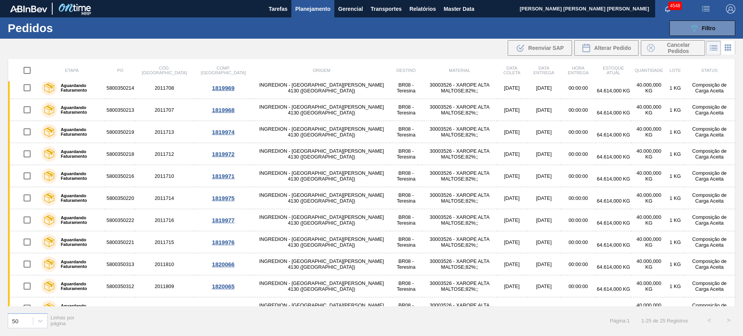
scroll to position [327, 0]
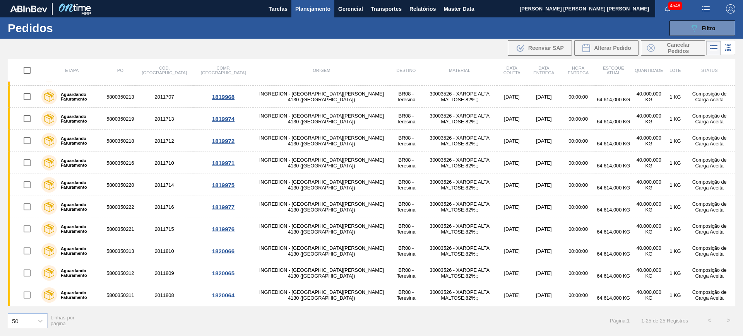
click at [729, 48] on icon at bounding box center [727, 47] width 9 height 9
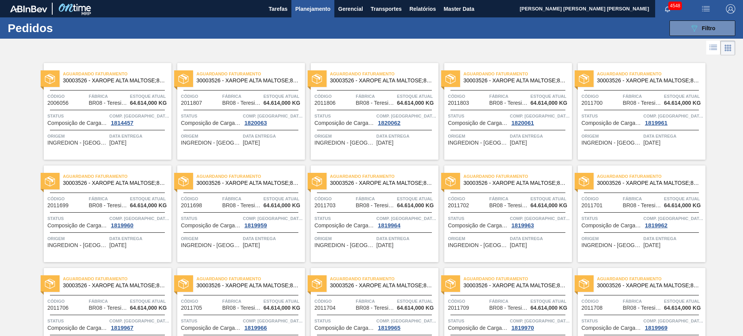
click at [710, 47] on icon at bounding box center [713, 47] width 9 height 9
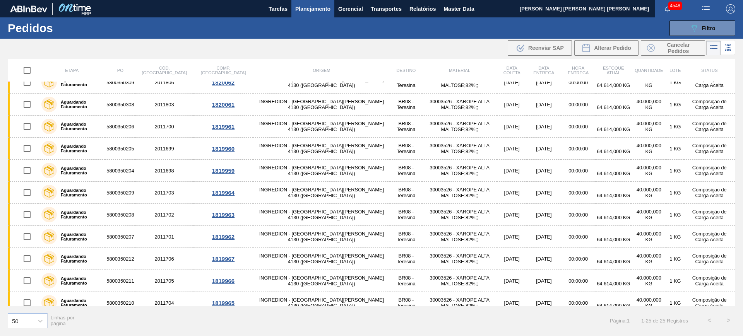
scroll to position [58, 0]
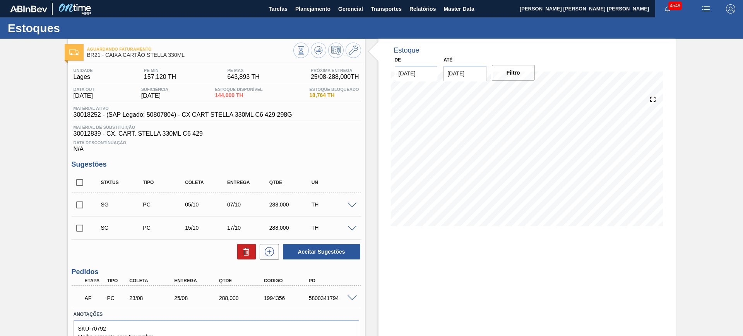
click at [484, 72] on input "[DATE]" at bounding box center [464, 73] width 43 height 15
click at [530, 92] on button "Next Month" at bounding box center [529, 91] width 5 height 5
click at [528, 180] on div "6" at bounding box center [528, 180] width 10 height 10
type input "[DATE]"
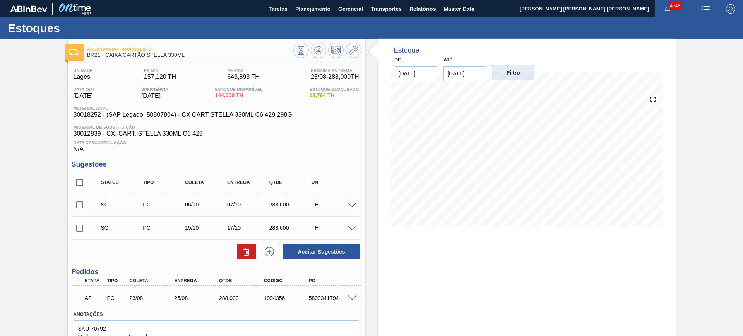
click at [517, 75] on button "Filtro" at bounding box center [513, 72] width 43 height 15
click at [77, 180] on input "checkbox" at bounding box center [80, 183] width 16 height 16
checkbox input "true"
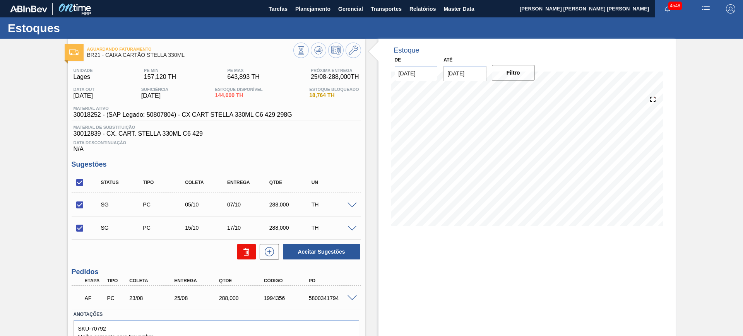
click at [251, 248] on button at bounding box center [246, 251] width 19 height 15
checkbox input "false"
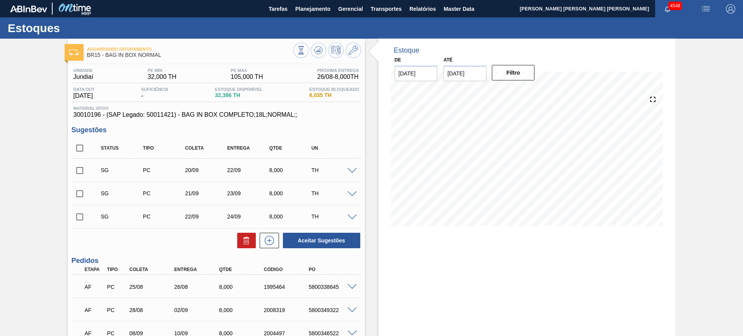
click at [81, 170] on input "checkbox" at bounding box center [80, 171] width 16 height 16
click at [295, 240] on button "Aceitar Sugestões" at bounding box center [321, 240] width 77 height 15
checkbox input "false"
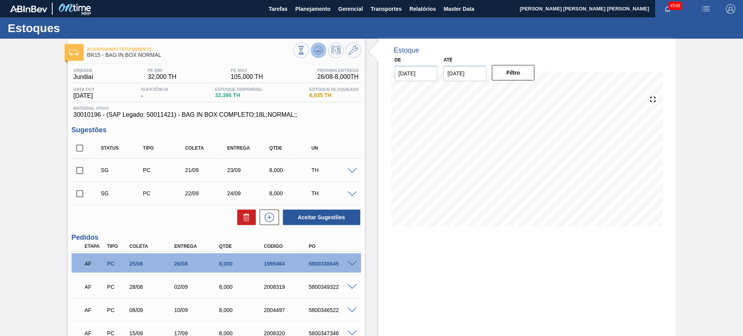
click at [311, 51] on button at bounding box center [318, 50] width 15 height 15
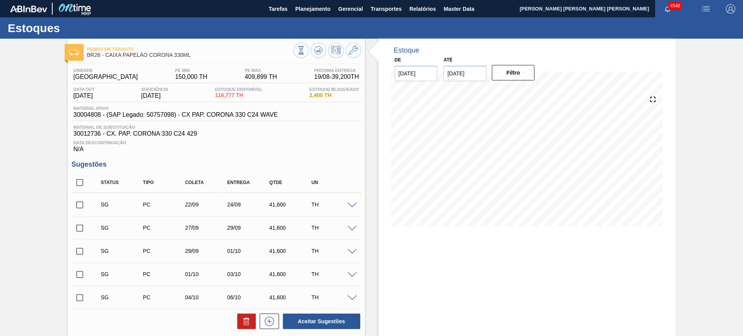
scroll to position [145, 0]
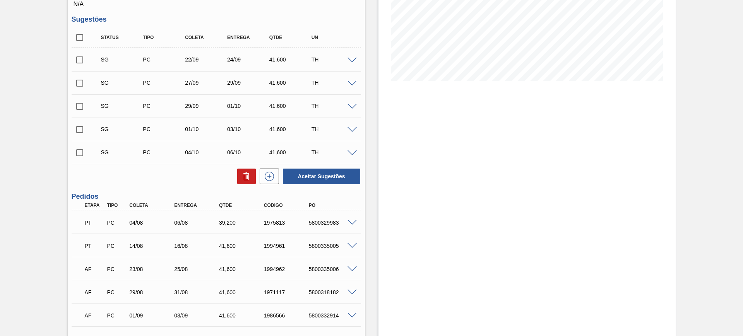
click at [351, 221] on span at bounding box center [351, 223] width 9 height 6
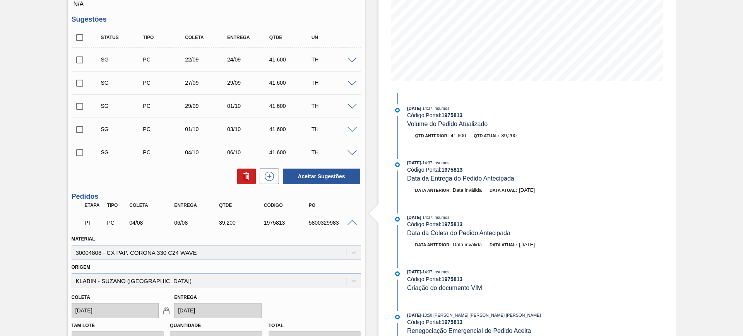
click at [351, 221] on span at bounding box center [351, 223] width 9 height 6
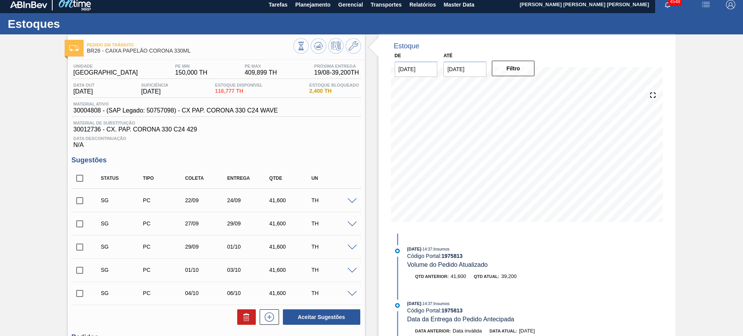
scroll to position [0, 0]
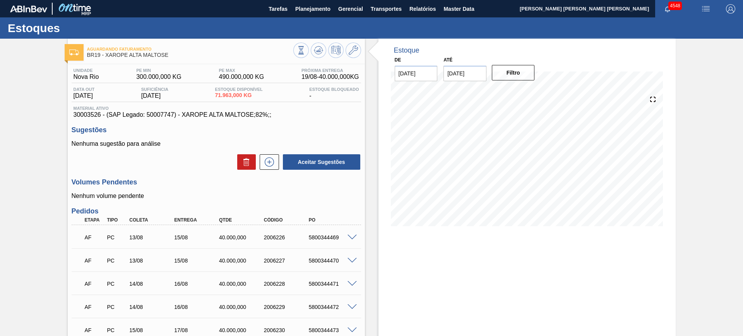
click at [704, 7] on img "button" at bounding box center [705, 8] width 9 height 9
drag, startPoint x: 683, startPoint y: 25, endPoint x: 732, endPoint y: 27, distance: 48.8
click at [683, 26] on li "Upload de Volumes" at bounding box center [703, 28] width 67 height 14
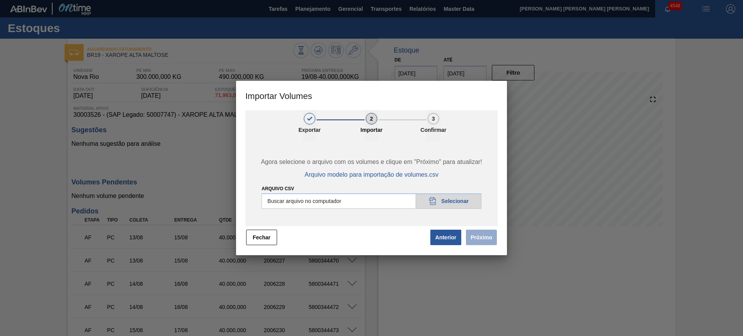
click at [441, 206] on input "Arquivo csv" at bounding box center [372, 200] width 220 height 15
type input "C:\fakepath\PedidoVolumeModeloImportacao (3).csv"
click at [485, 235] on button "Próximo" at bounding box center [481, 237] width 31 height 15
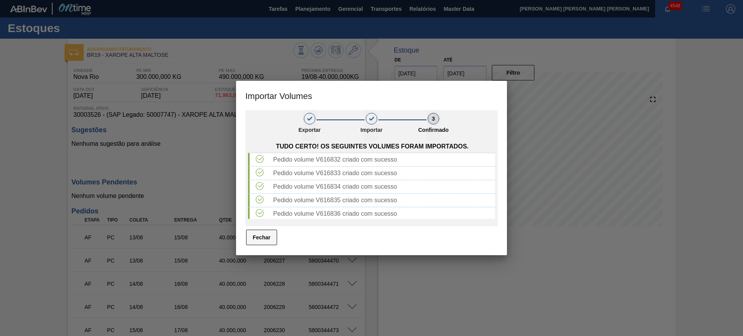
click at [250, 239] on button "Fechar" at bounding box center [261, 237] width 31 height 15
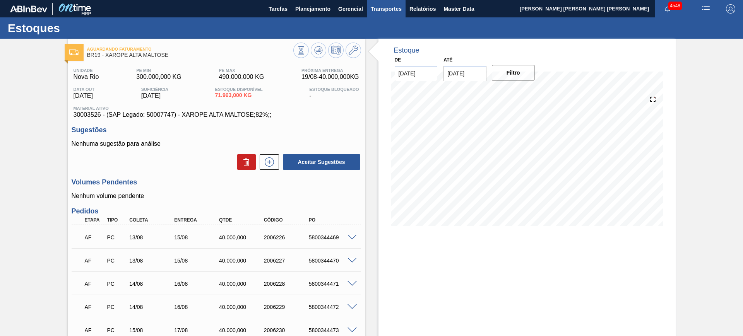
click at [383, 7] on span "Transportes" at bounding box center [386, 8] width 31 height 9
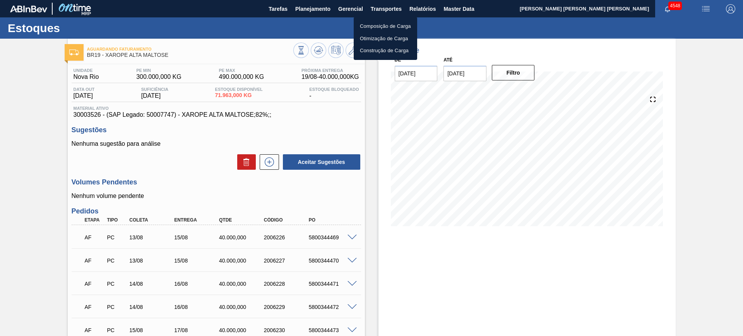
click at [378, 35] on li "Otimização de Carga" at bounding box center [385, 39] width 63 height 12
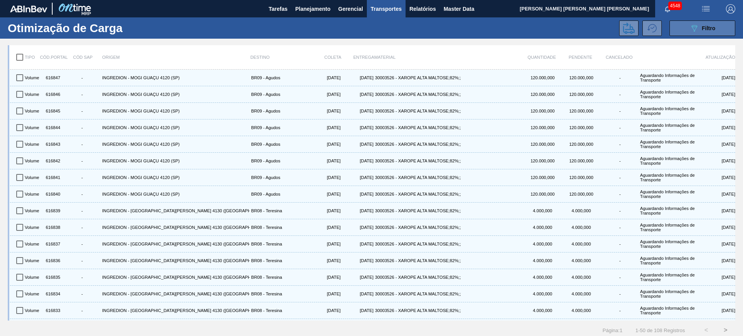
click at [683, 29] on button "089F7B8B-B2A5-4AFE-B5C0-19BA573D28AC Filtro" at bounding box center [702, 28] width 66 height 15
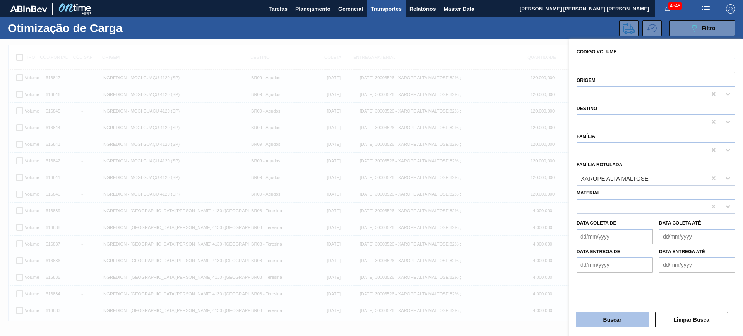
click at [621, 316] on button "Buscar" at bounding box center [612, 319] width 73 height 15
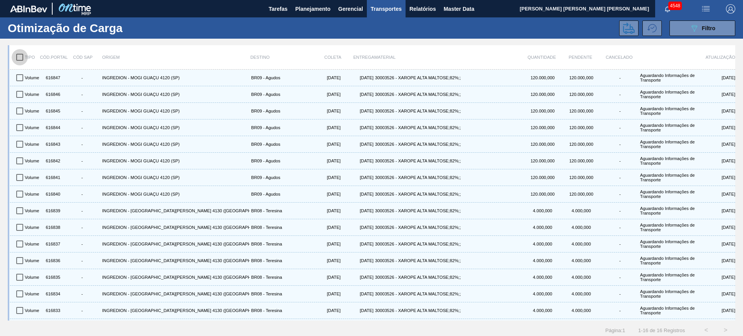
click at [19, 58] on input "checkbox" at bounding box center [20, 57] width 16 height 16
checkbox input "true"
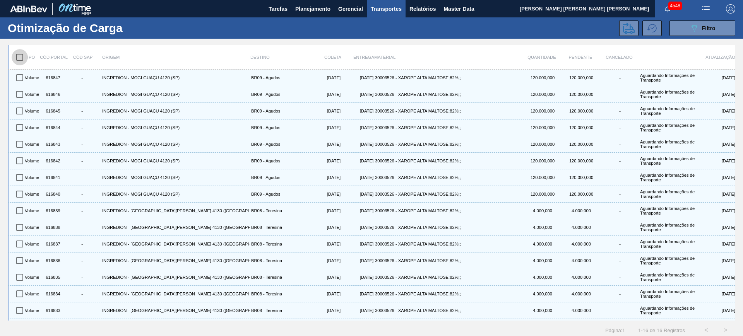
checkbox input "true"
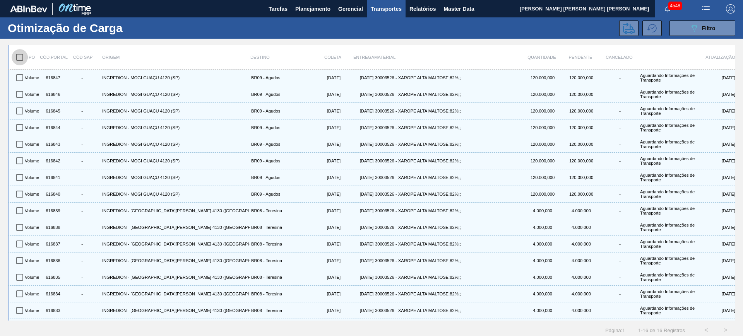
checkbox input "true"
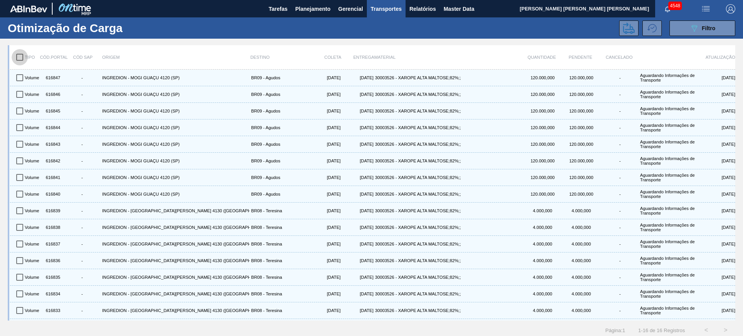
checkbox input "true"
click at [625, 26] on icon at bounding box center [629, 28] width 12 height 12
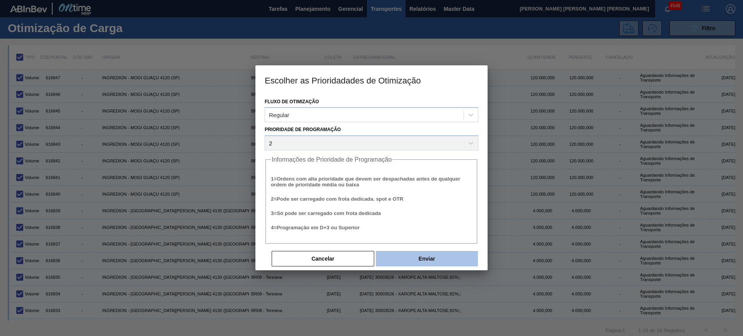
click at [433, 264] on button "Enviar" at bounding box center [427, 258] width 102 height 15
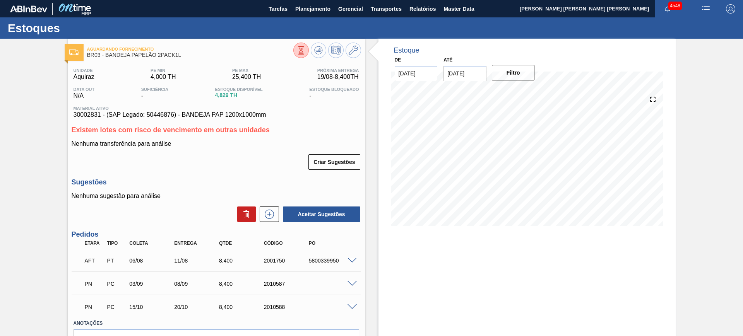
click at [353, 260] on span at bounding box center [351, 261] width 9 height 6
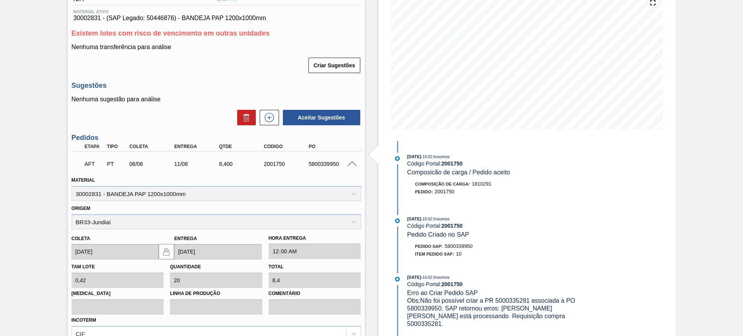
click at [351, 163] on span at bounding box center [351, 164] width 9 height 6
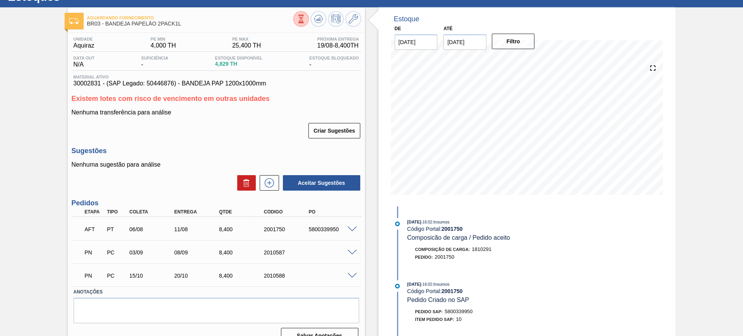
scroll to position [45, 0]
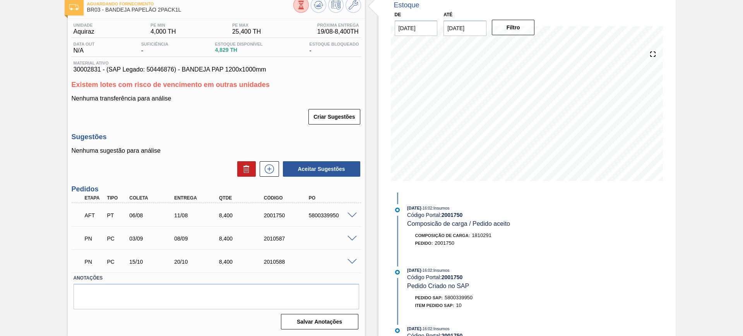
click at [352, 238] on span at bounding box center [351, 239] width 9 height 6
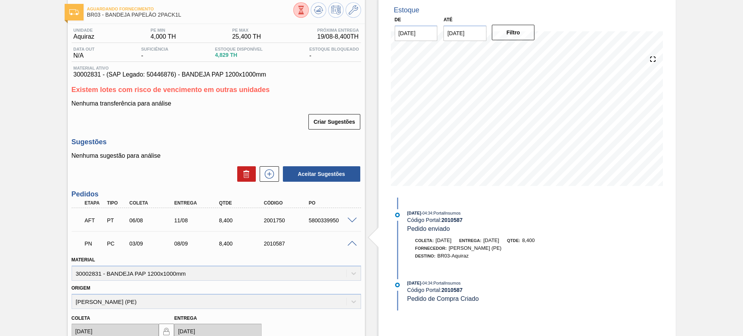
scroll to position [193, 0]
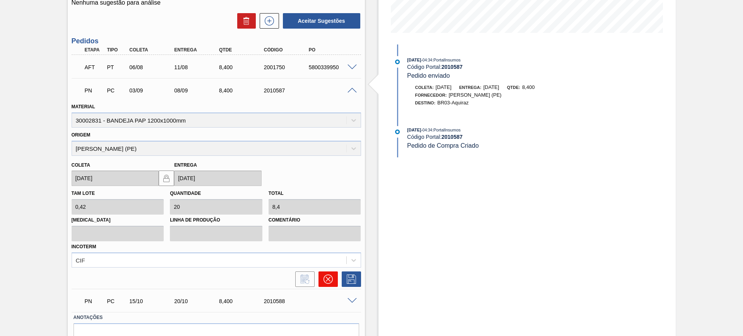
click at [330, 278] on icon at bounding box center [327, 279] width 9 height 9
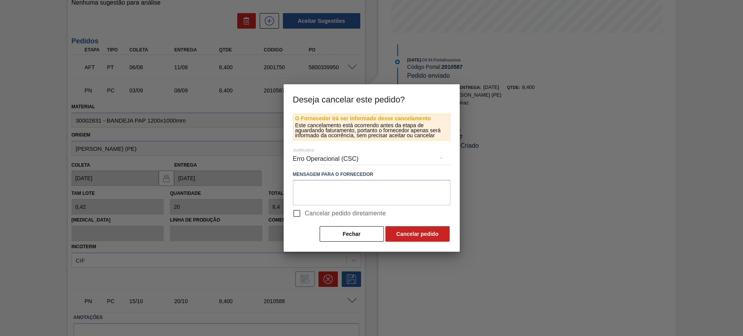
click at [332, 217] on span "Cancelar pedido diretamente" at bounding box center [345, 213] width 81 height 9
click at [305, 217] on input "Cancelar pedido diretamente" at bounding box center [297, 213] width 16 height 16
checkbox input "true"
click at [411, 235] on button "Cancelar pedido" at bounding box center [417, 233] width 64 height 15
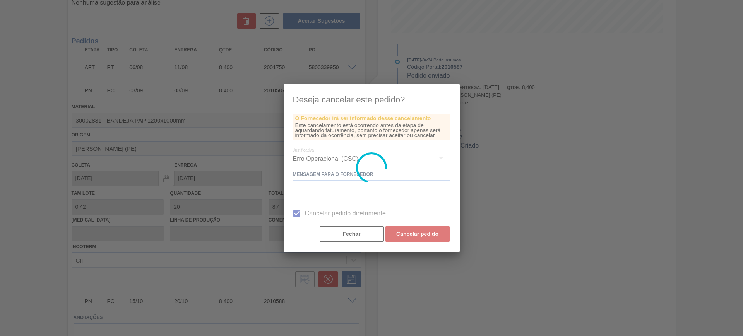
scroll to position [22, 0]
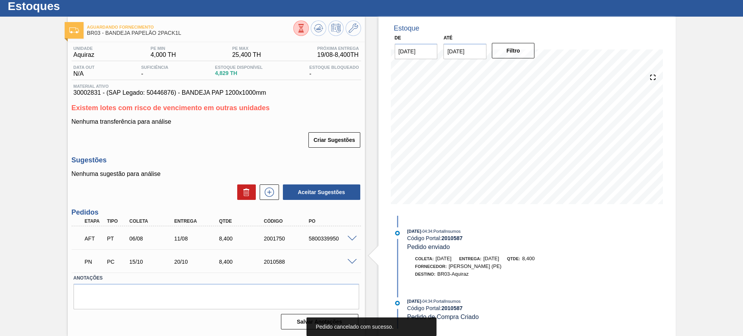
click at [349, 260] on span at bounding box center [351, 262] width 9 height 6
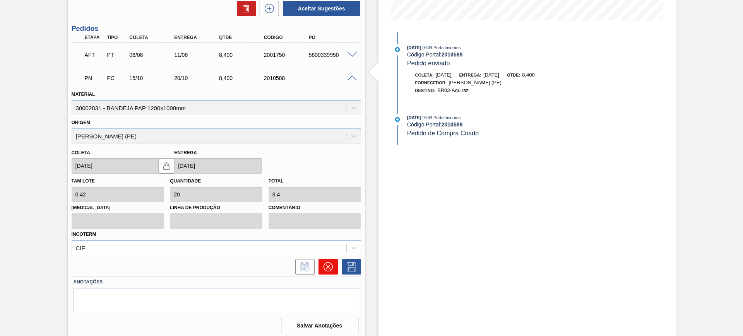
scroll to position [210, 0]
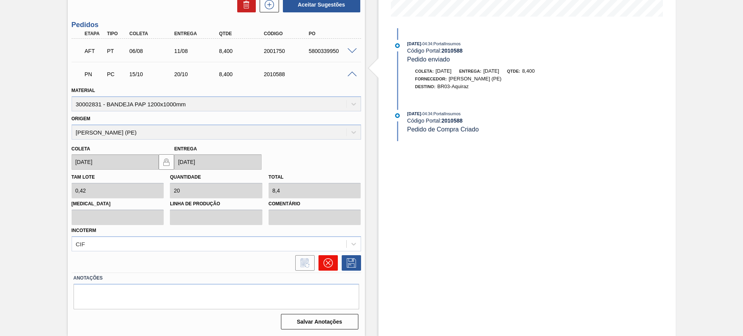
click at [331, 258] on icon at bounding box center [327, 262] width 9 height 9
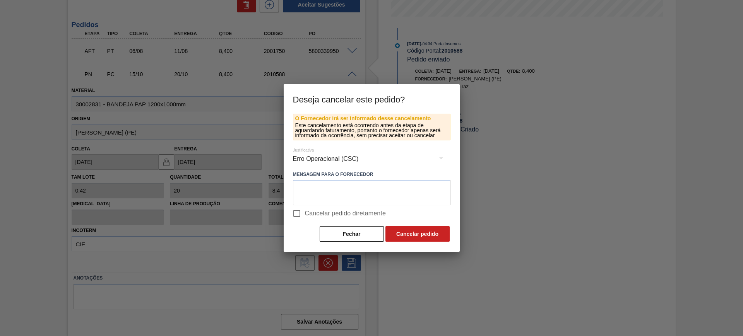
click at [340, 210] on span "Cancelar pedido diretamente" at bounding box center [345, 213] width 81 height 9
click at [305, 210] on input "Cancelar pedido diretamente" at bounding box center [297, 213] width 16 height 16
checkbox input "true"
click at [410, 228] on button "Cancelar pedido" at bounding box center [417, 233] width 64 height 15
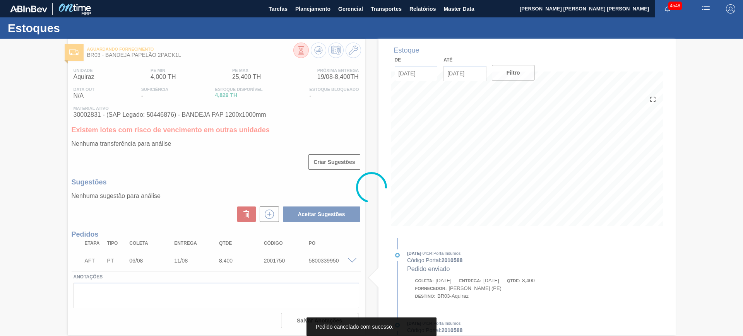
scroll to position [0, 0]
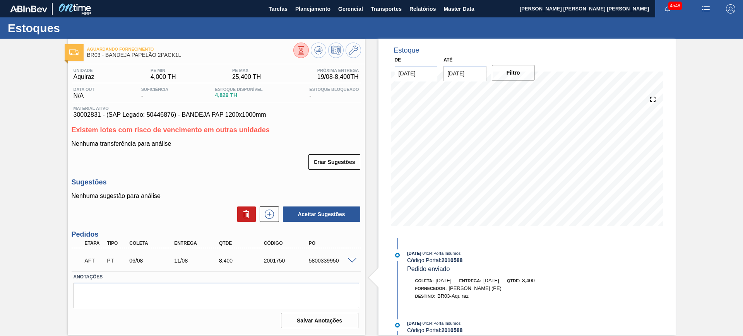
click at [332, 255] on div "AFT PT 06/08 11/08 8,400 2001750 5800339950" at bounding box center [214, 259] width 269 height 15
copy div "5800339950"
click at [353, 264] on div "5800339950" at bounding box center [332, 261] width 50 height 6
click at [351, 258] on span at bounding box center [351, 261] width 9 height 6
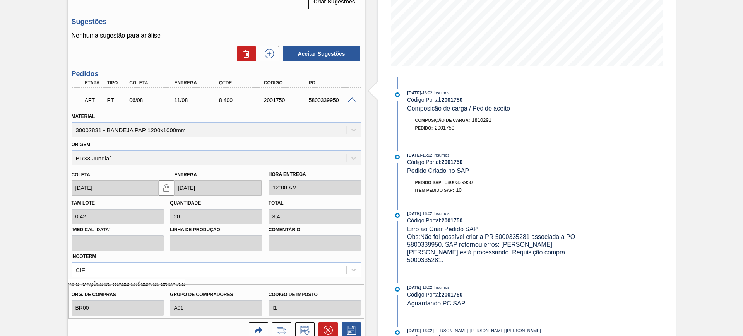
scroll to position [193, 0]
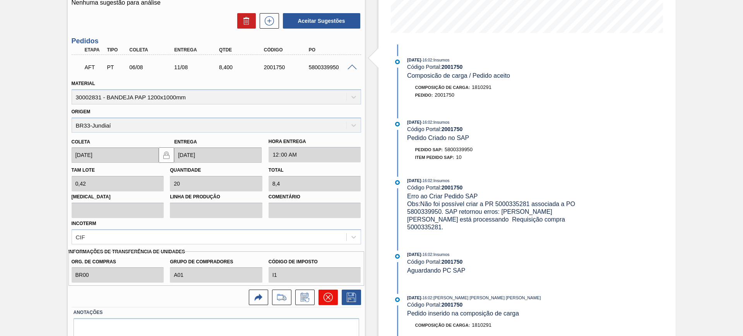
click at [327, 299] on icon at bounding box center [327, 297] width 9 height 9
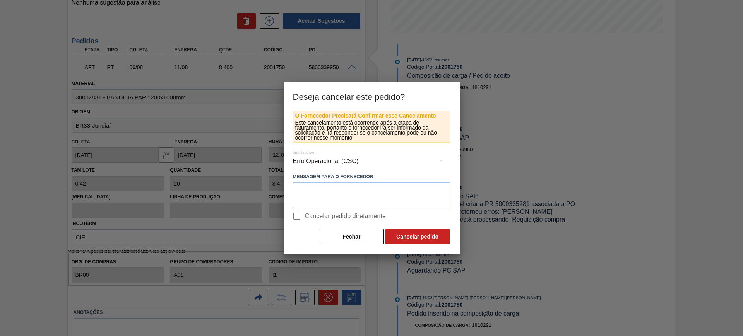
click at [320, 217] on span "Cancelar pedido diretamente" at bounding box center [345, 216] width 81 height 9
click at [305, 217] on input "Cancelar pedido diretamente" at bounding box center [297, 216] width 16 height 16
checkbox input "true"
click at [417, 238] on button "Cancelar pedido" at bounding box center [417, 236] width 64 height 15
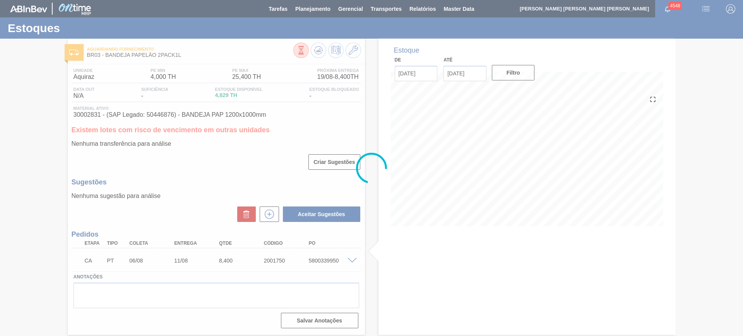
scroll to position [0, 0]
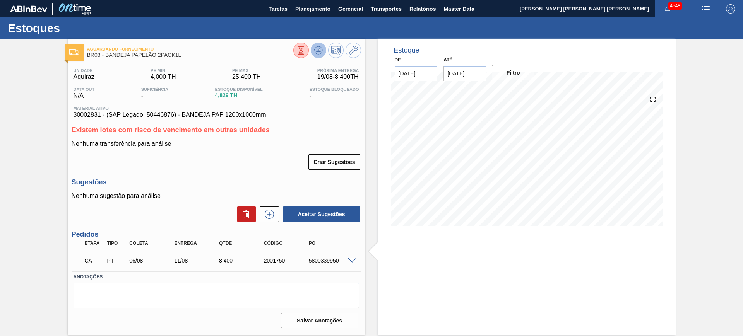
click at [323, 54] on button at bounding box center [318, 50] width 15 height 15
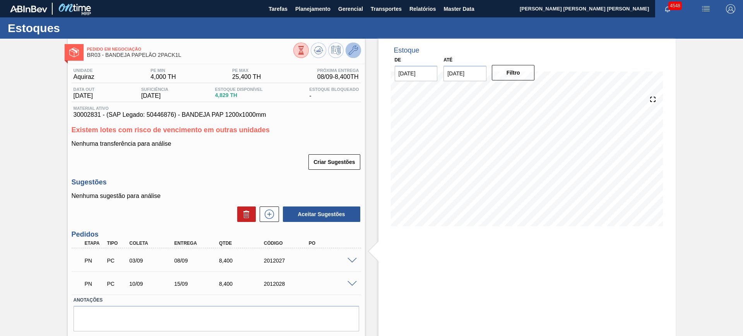
click at [353, 51] on icon at bounding box center [353, 50] width 9 height 9
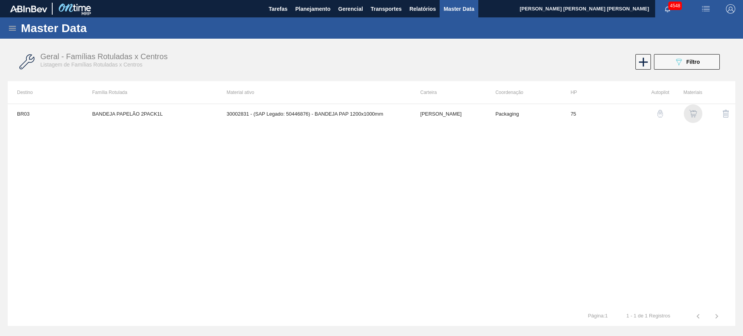
click at [693, 114] on img "button" at bounding box center [693, 114] width 8 height 8
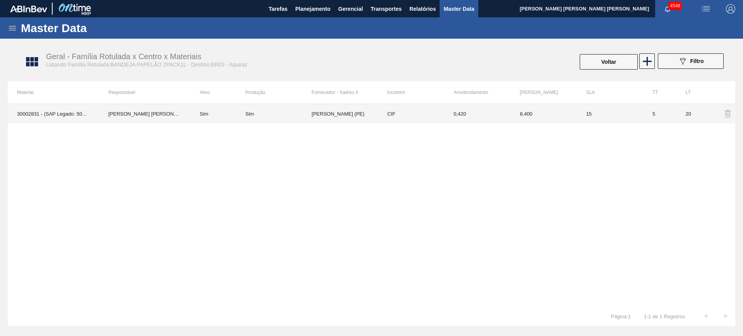
click at [325, 107] on td "ONDUNORTE - IGARASSU (PE)" at bounding box center [344, 113] width 66 height 19
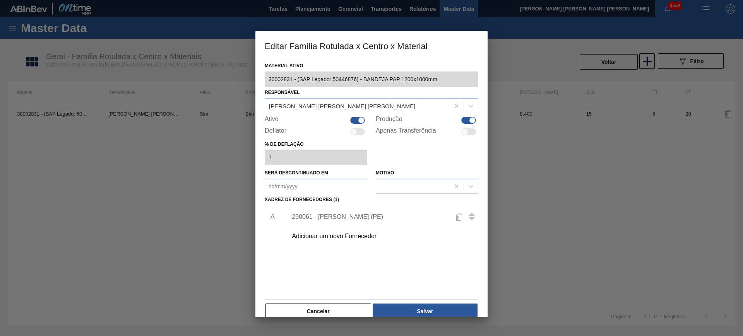
click at [319, 238] on div "Adicionar um novo Fornecedor" at bounding box center [368, 236] width 152 height 7
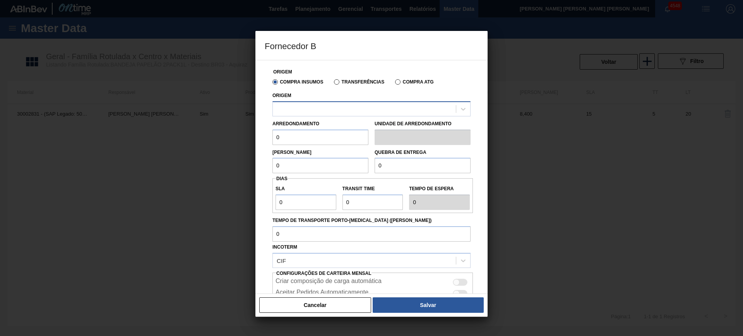
click at [302, 108] on div at bounding box center [364, 108] width 183 height 11
type input "411117"
drag, startPoint x: 338, startPoint y: 94, endPoint x: 345, endPoint y: 91, distance: 7.6
click at [339, 94] on div "Origem Use Up and Down to choose options, press Enter to select the currently f…" at bounding box center [371, 103] width 198 height 26
click at [345, 81] on label "Transferências" at bounding box center [359, 81] width 50 height 5
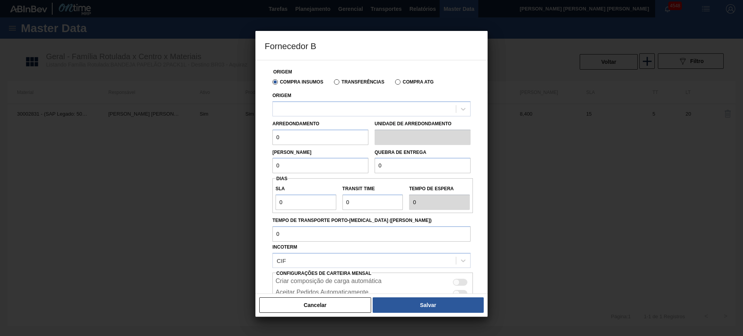
click at [333, 84] on input "Transferências" at bounding box center [333, 84] width 0 height 0
click at [341, 108] on div at bounding box center [364, 108] width 183 height 11
type input "jun"
click at [335, 299] on button "Cancelar" at bounding box center [315, 305] width 112 height 15
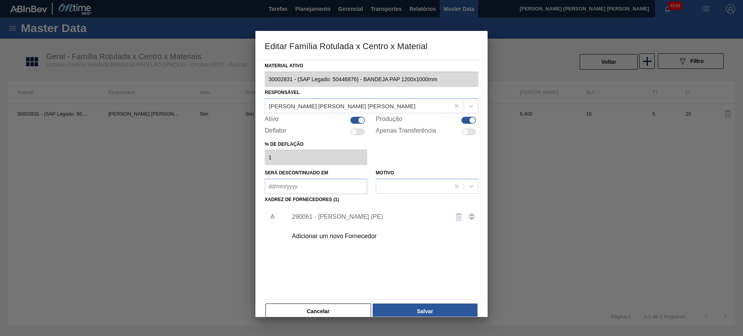
click at [311, 233] on div "Adicionar um novo Fornecedor" at bounding box center [368, 236] width 152 height 7
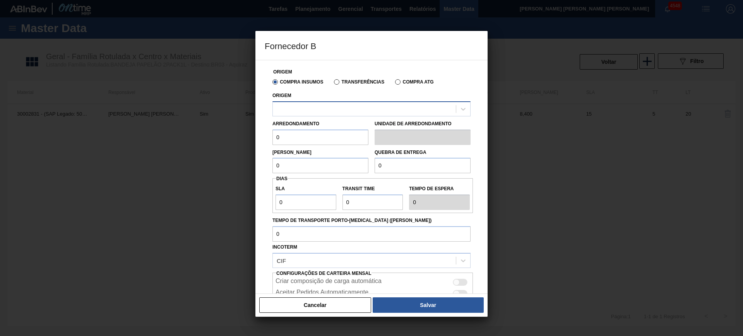
click at [330, 106] on div at bounding box center [364, 108] width 183 height 11
type input "411117"
click at [342, 82] on label "Transferências" at bounding box center [359, 81] width 50 height 5
click at [333, 84] on input "Transferências" at bounding box center [333, 84] width 0 height 0
click at [337, 310] on button "Cancelar" at bounding box center [315, 305] width 112 height 15
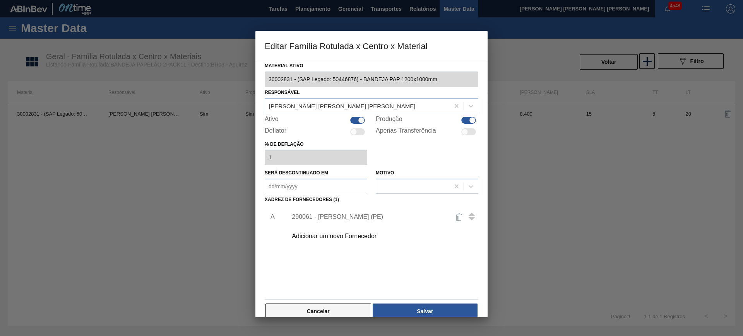
click at [324, 313] on button "Cancelar" at bounding box center [318, 311] width 106 height 15
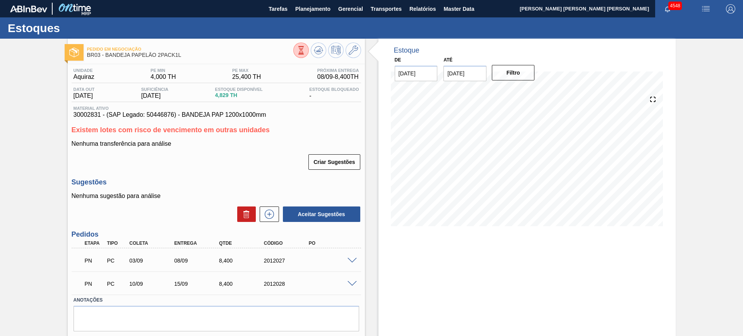
click at [353, 259] on span at bounding box center [351, 261] width 9 height 6
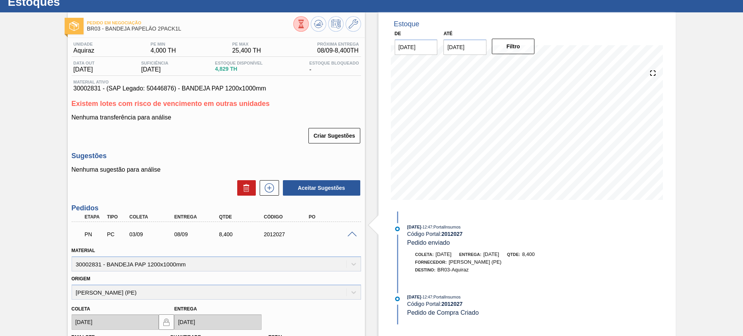
scroll to position [145, 0]
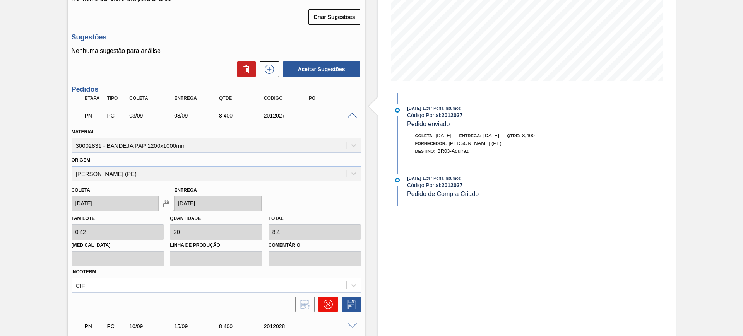
click at [328, 304] on icon at bounding box center [327, 304] width 9 height 9
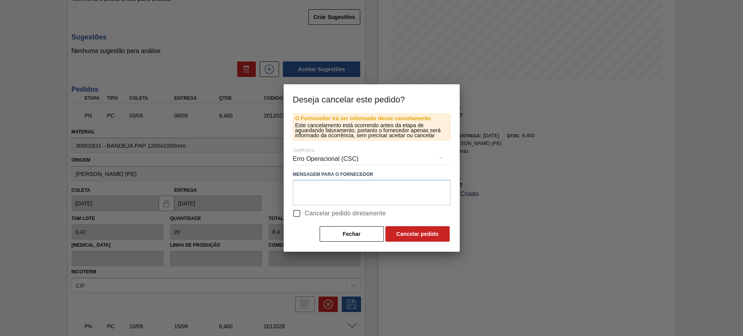
click at [306, 212] on span "Cancelar pedido diretamente" at bounding box center [345, 213] width 81 height 9
click at [305, 212] on input "Cancelar pedido diretamente" at bounding box center [297, 213] width 16 height 16
checkbox input "true"
click at [398, 236] on button "Cancelar pedido" at bounding box center [417, 233] width 64 height 15
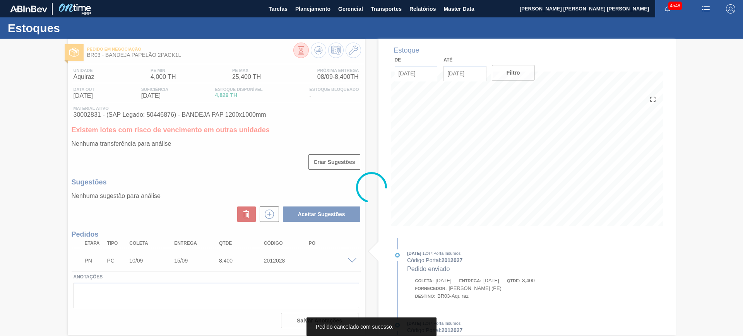
scroll to position [0, 0]
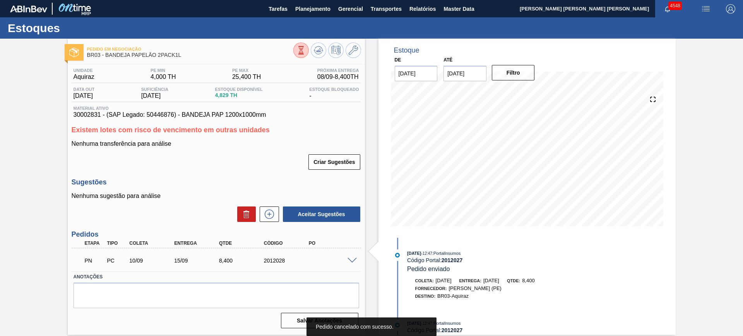
click at [350, 260] on span at bounding box center [351, 261] width 9 height 6
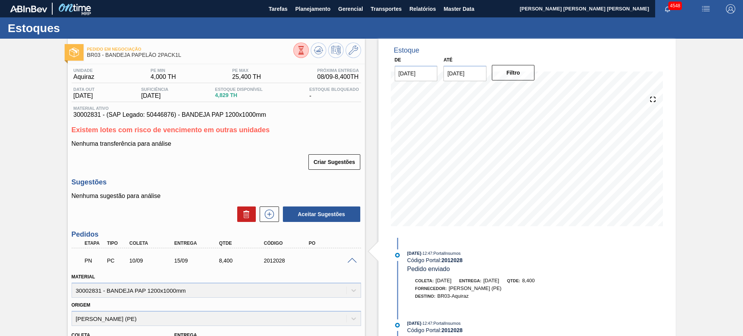
scroll to position [145, 0]
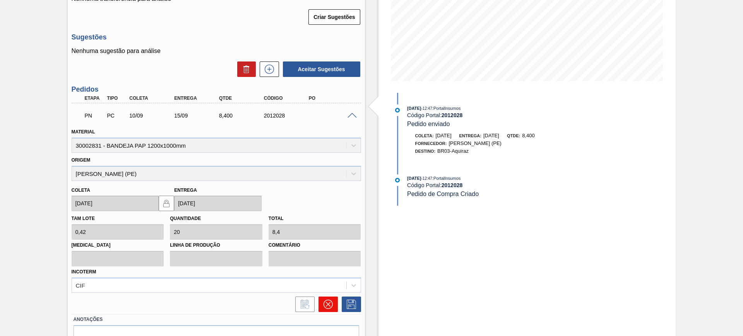
click at [333, 304] on button at bounding box center [327, 304] width 19 height 15
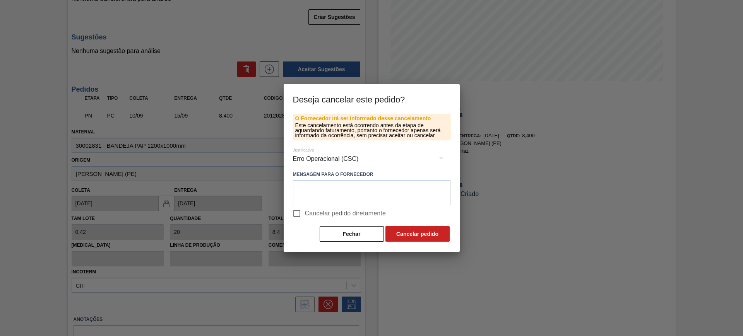
click at [307, 212] on span "Cancelar pedido diretamente" at bounding box center [345, 213] width 81 height 9
click at [305, 212] on input "Cancelar pedido diretamente" at bounding box center [297, 213] width 16 height 16
checkbox input "true"
click at [407, 234] on button "Cancelar pedido" at bounding box center [417, 233] width 64 height 15
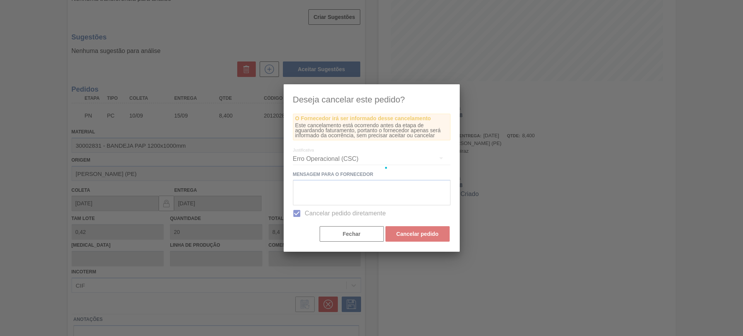
scroll to position [0, 0]
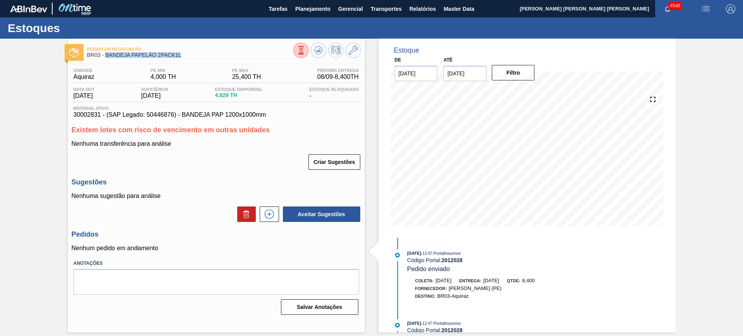
drag, startPoint x: 189, startPoint y: 57, endPoint x: 107, endPoint y: 60, distance: 82.1
click at [107, 60] on div "Pedido em Negociação BR03 - BANDEJA PAPELÃO 2PACK1L" at bounding box center [190, 52] width 206 height 17
copy span "BANDEJA PAPELÃO 2PACK1L"
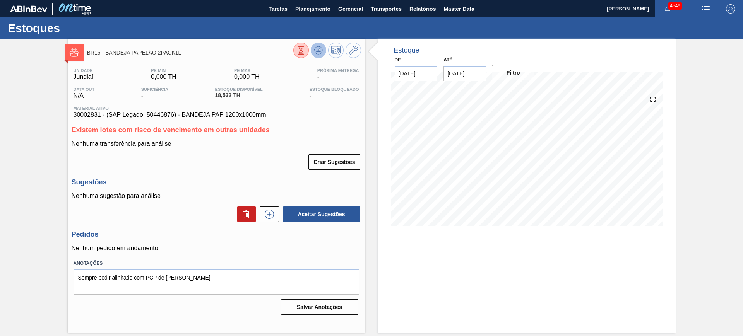
click at [305, 50] on icon at bounding box center [301, 50] width 9 height 9
click at [272, 214] on icon at bounding box center [269, 214] width 12 height 9
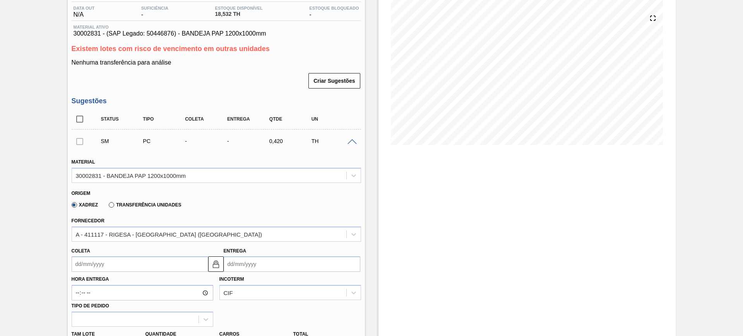
scroll to position [97, 0]
